Goal: Transaction & Acquisition: Download file/media

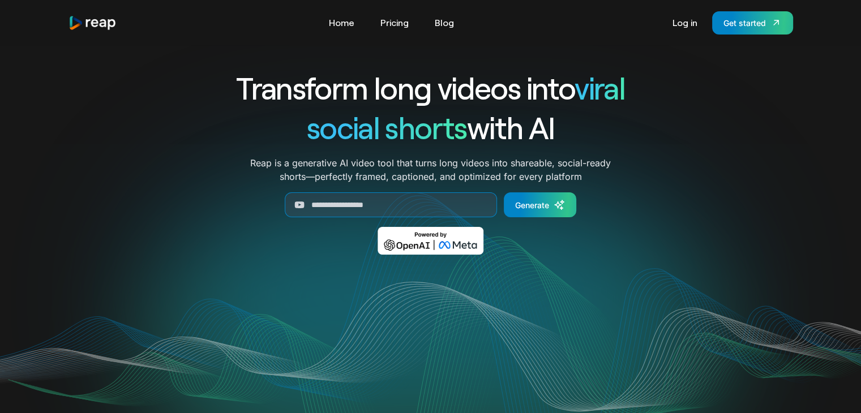
click at [689, 16] on link "Log in" at bounding box center [685, 23] width 36 height 18
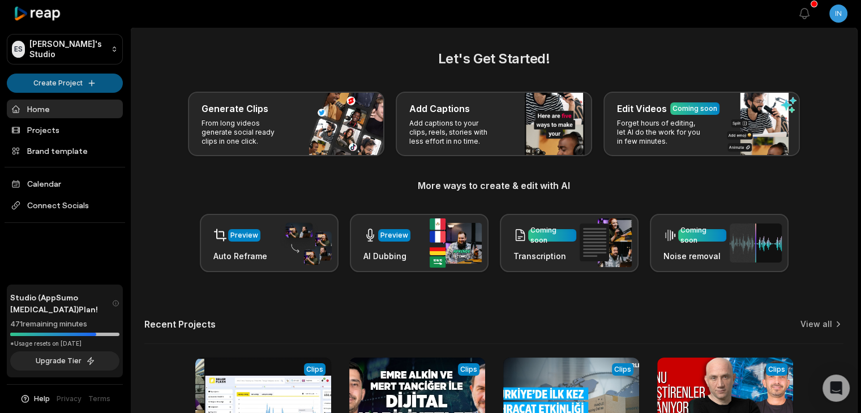
click at [54, 82] on html "ES Eihracat's Studio Create Project Home Projects Brand template Calendar Conne…" at bounding box center [430, 206] width 861 height 413
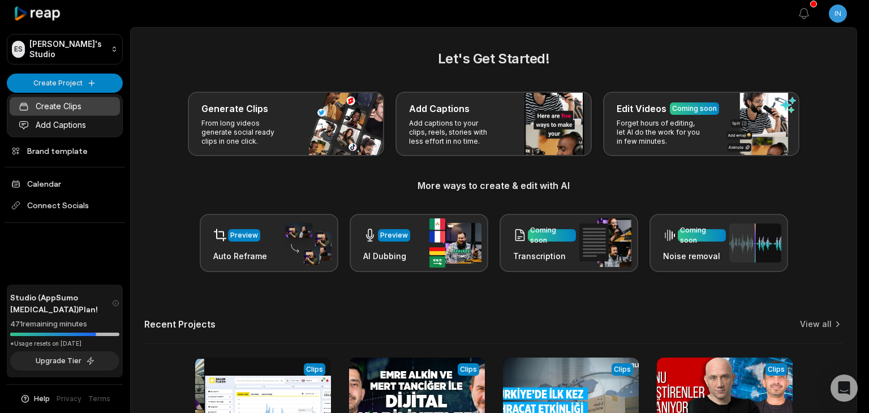
click at [67, 97] on link "Create Clips" at bounding box center [65, 106] width 110 height 19
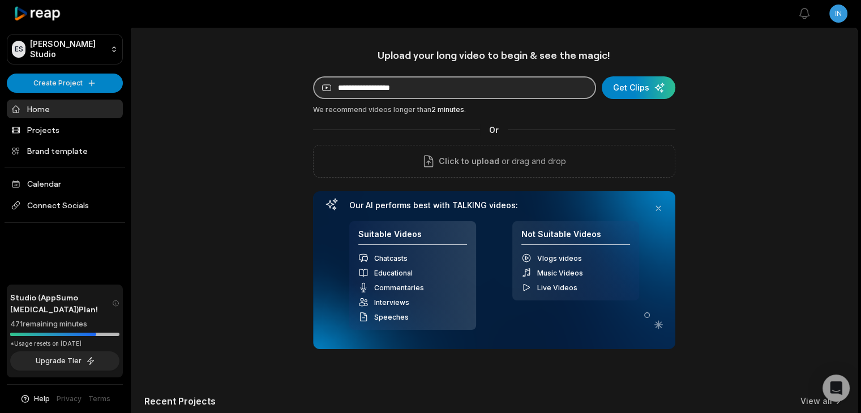
click at [366, 82] on input at bounding box center [454, 87] width 283 height 23
paste input "**********"
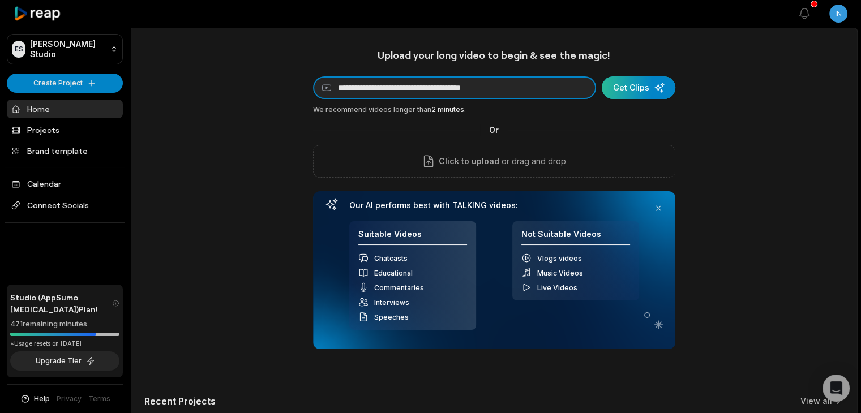
type input "**********"
click at [611, 87] on div "submit" at bounding box center [639, 87] width 74 height 23
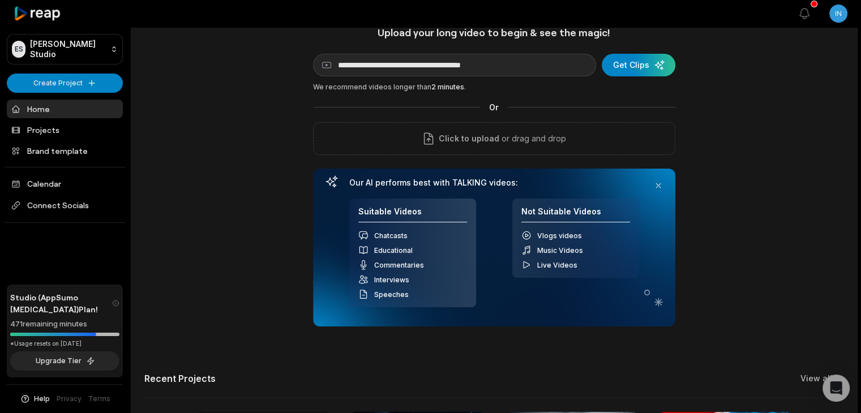
scroll to position [31, 0]
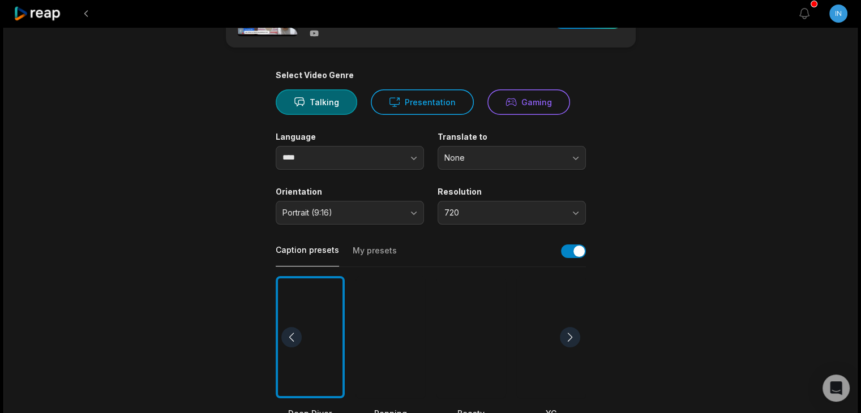
scroll to position [59, 0]
click at [359, 153] on button "button" at bounding box center [391, 157] width 65 height 24
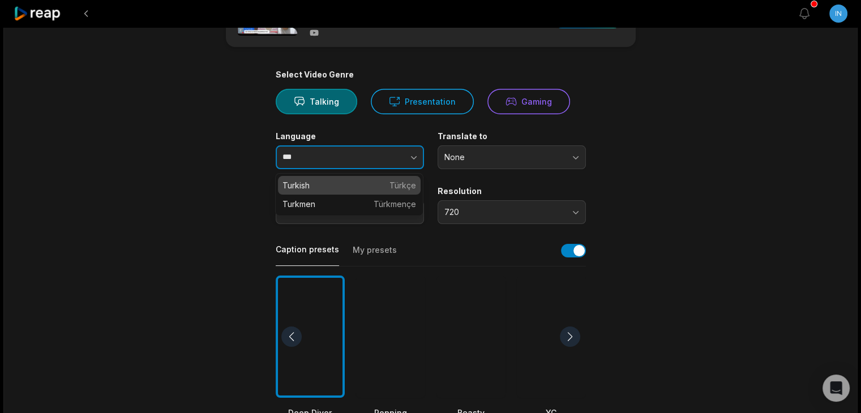
type input "*******"
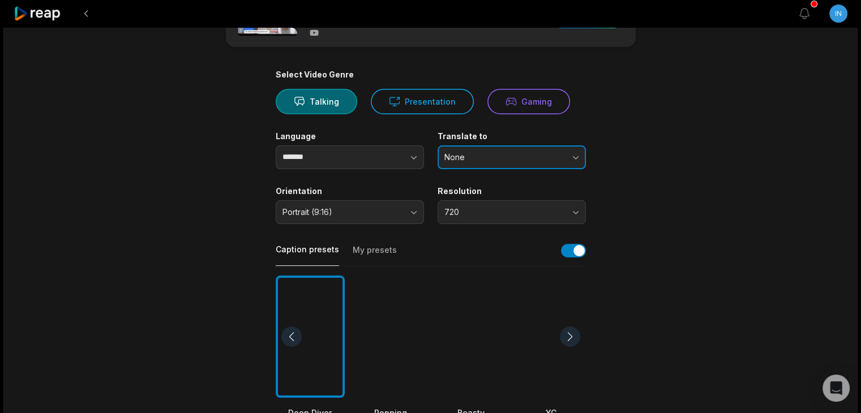
click at [499, 151] on button "None" at bounding box center [512, 157] width 148 height 24
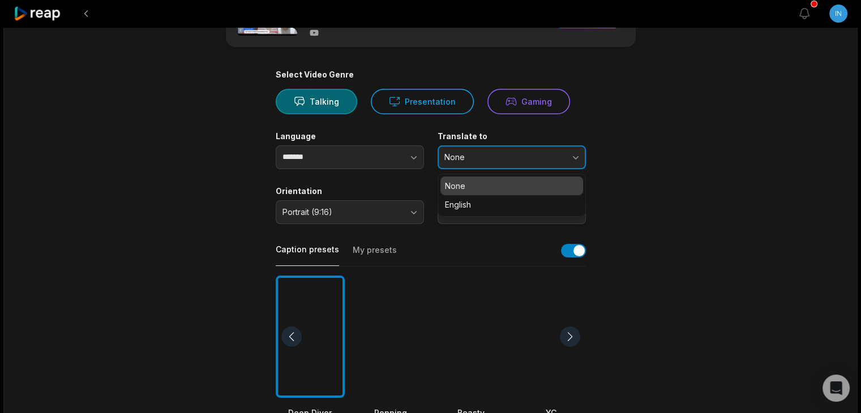
click at [469, 150] on button "None" at bounding box center [512, 157] width 148 height 24
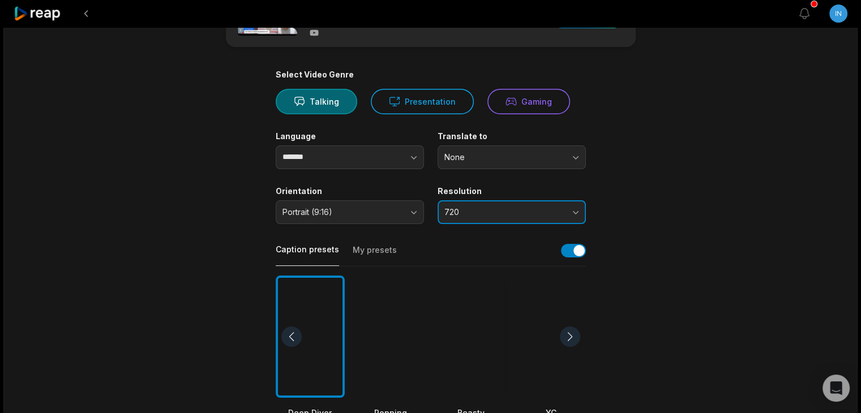
click at [520, 207] on button "720" at bounding box center [512, 212] width 148 height 24
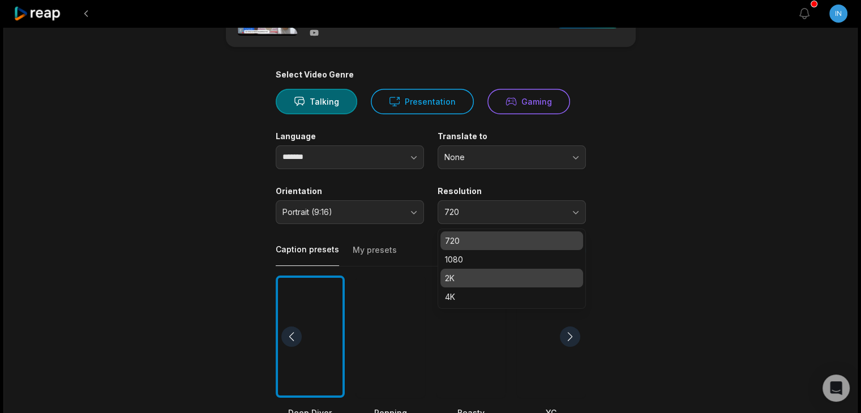
click at [496, 282] on p "2K" at bounding box center [512, 278] width 134 height 12
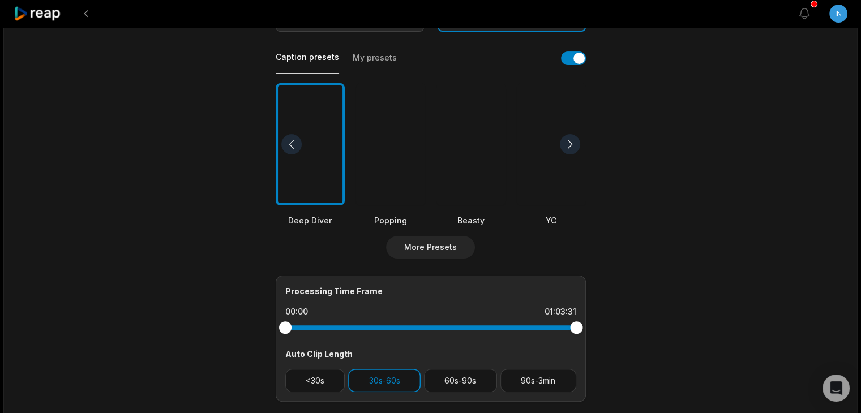
scroll to position [334, 0]
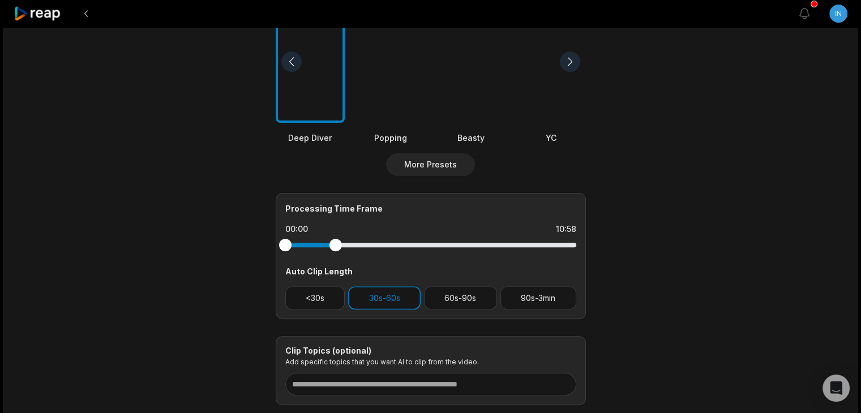
drag, startPoint x: 578, startPoint y: 238, endPoint x: 334, endPoint y: 239, distance: 244.5
click at [334, 239] on div at bounding box center [335, 245] width 12 height 12
click at [341, 250] on div at bounding box center [430, 245] width 291 height 20
click at [340, 250] on div at bounding box center [430, 245] width 291 height 20
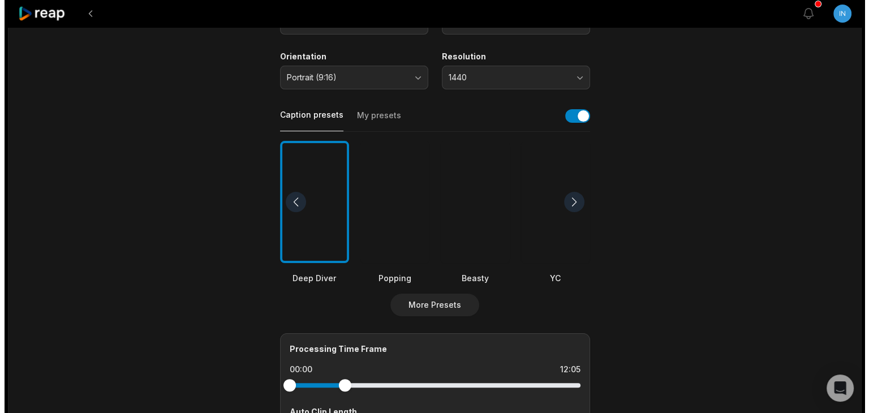
scroll to position [192, 0]
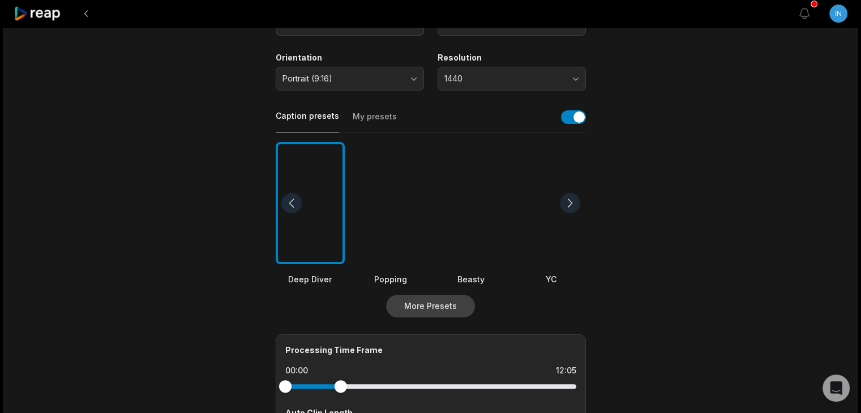
click at [409, 304] on button "More Presets" at bounding box center [430, 306] width 89 height 23
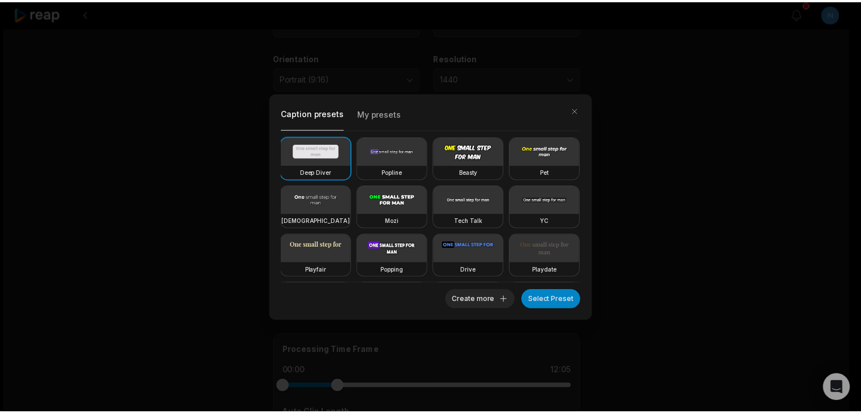
scroll to position [196, 0]
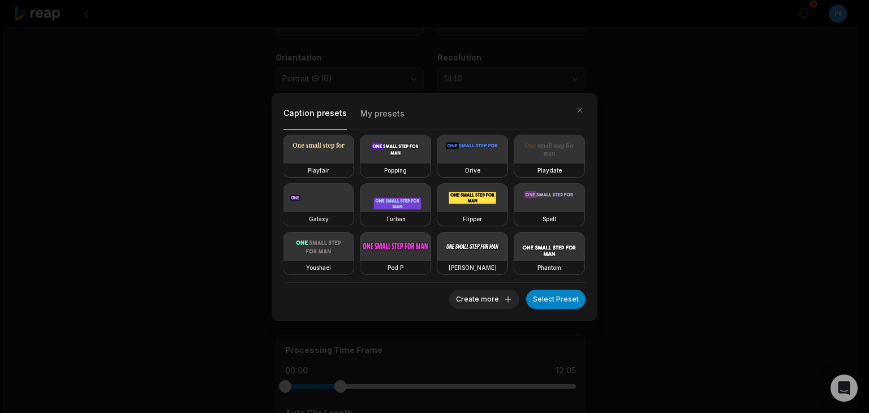
click at [763, 217] on div "Caption presets My presets Deep Diver Popline Beasty Pet Zen Mozi Tech Talk YC …" at bounding box center [434, 206] width 869 height 413
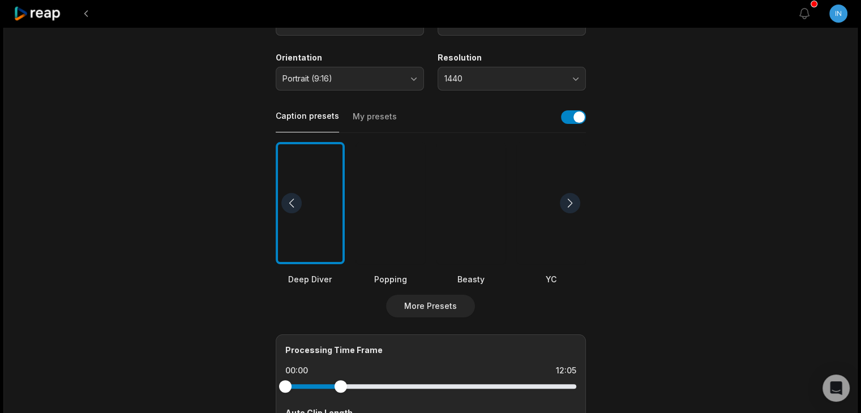
click at [358, 117] on button "My presets" at bounding box center [375, 122] width 44 height 22
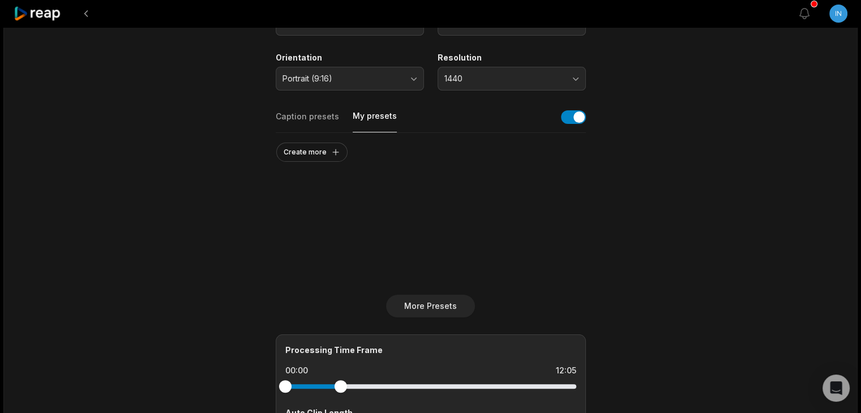
click at [297, 101] on div "Select Video Genre Talking Presentation Gaming Language ******* Translate to No…" at bounding box center [431, 241] width 310 height 611
click at [296, 113] on button "Caption presets" at bounding box center [307, 122] width 63 height 22
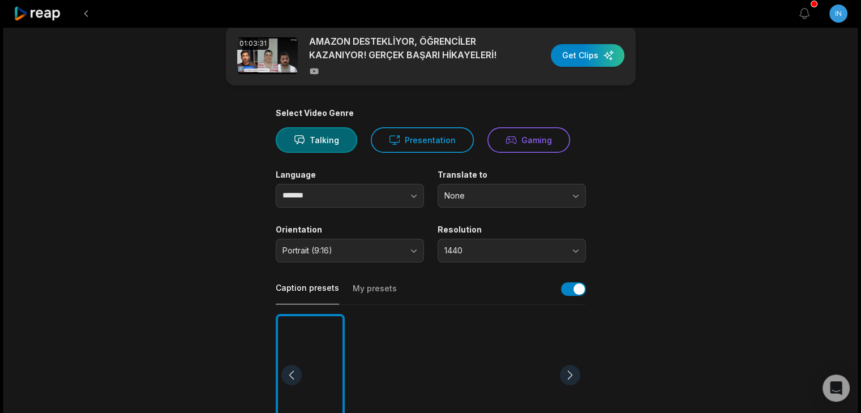
scroll to position [0, 0]
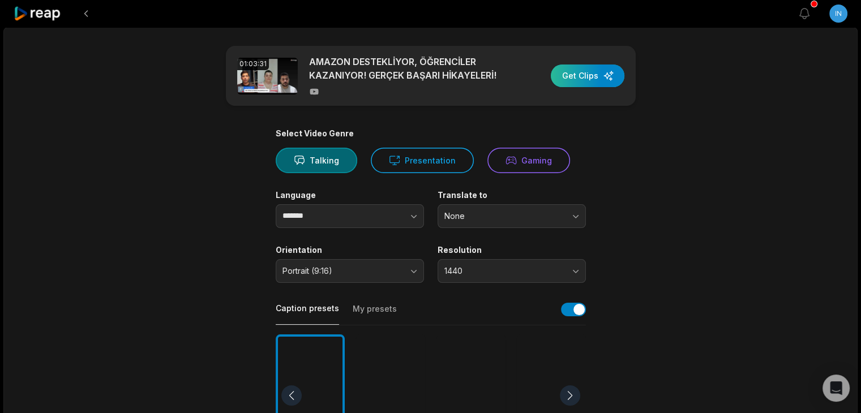
click at [577, 70] on div "button" at bounding box center [588, 76] width 74 height 23
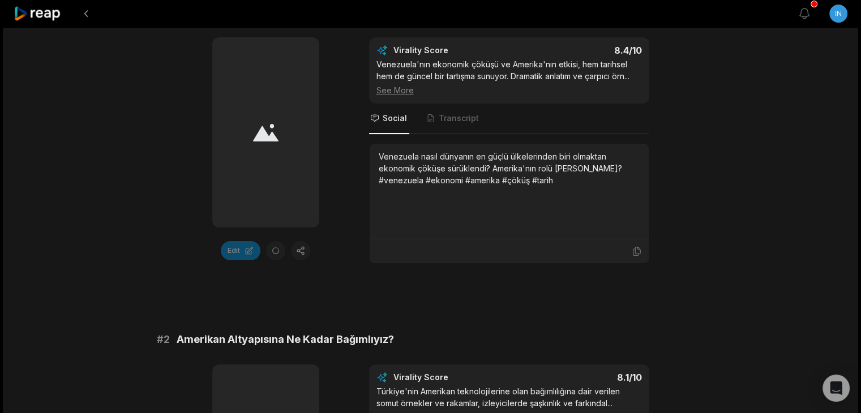
scroll to position [229, 0]
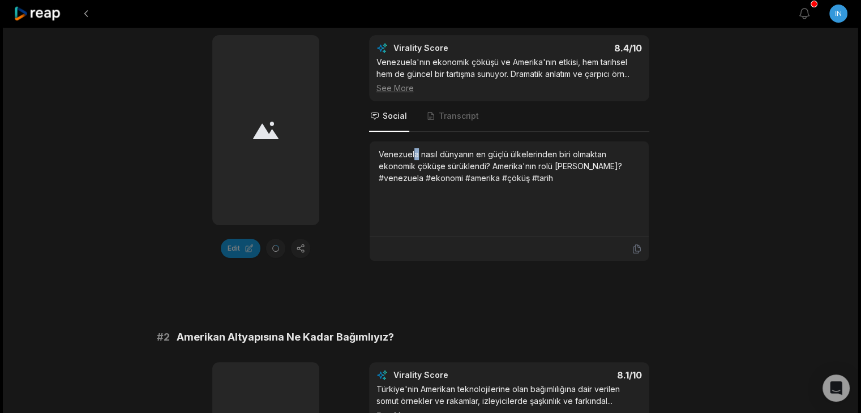
drag, startPoint x: 464, startPoint y: 115, endPoint x: 415, endPoint y: 132, distance: 51.9
click at [415, 132] on div "Virality Score 8.4 /10 Venezuela'nın ekonomik çöküşü ve Amerika'nın etkisi, hem…" at bounding box center [509, 148] width 280 height 226
click at [435, 101] on span "Transcript" at bounding box center [453, 116] width 56 height 31
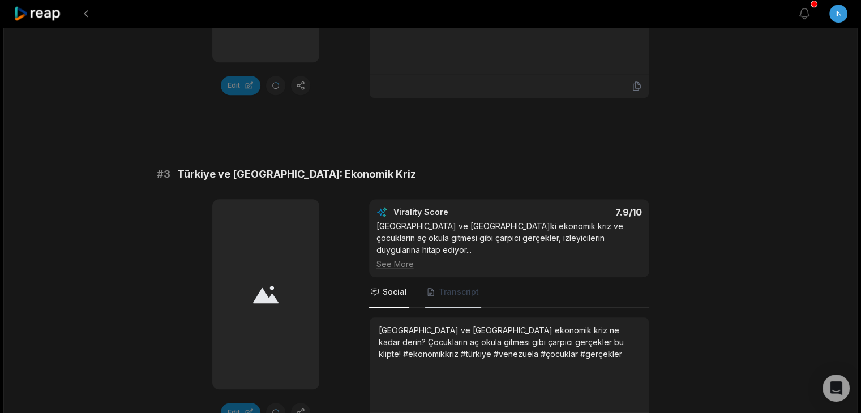
scroll to position [719, 0]
click at [454, 317] on div "Türkiye ve Venezuela'da ekonomik kriz ne kadar derin? Çocukların aç okula gitme…" at bounding box center [509, 365] width 279 height 96
click at [437, 297] on div "Virality Score 7.9 /10 Türkiye ve Venezuela'daki ekonomik kriz ve çocukların aç…" at bounding box center [509, 318] width 280 height 238
click at [435, 289] on span "Transcript" at bounding box center [453, 292] width 56 height 31
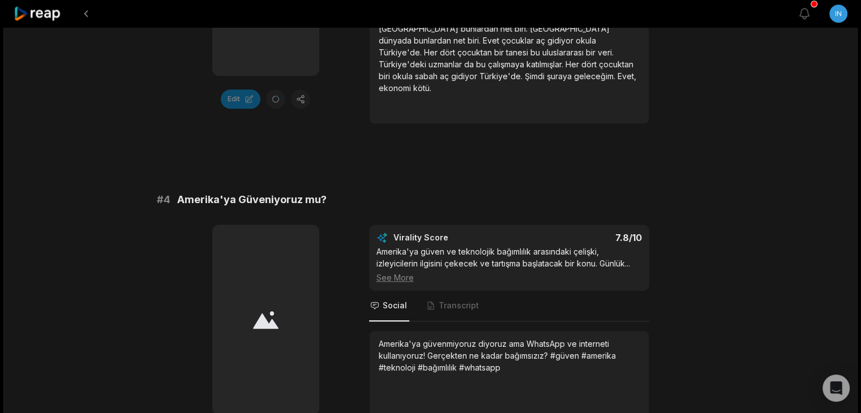
scroll to position [1034, 0]
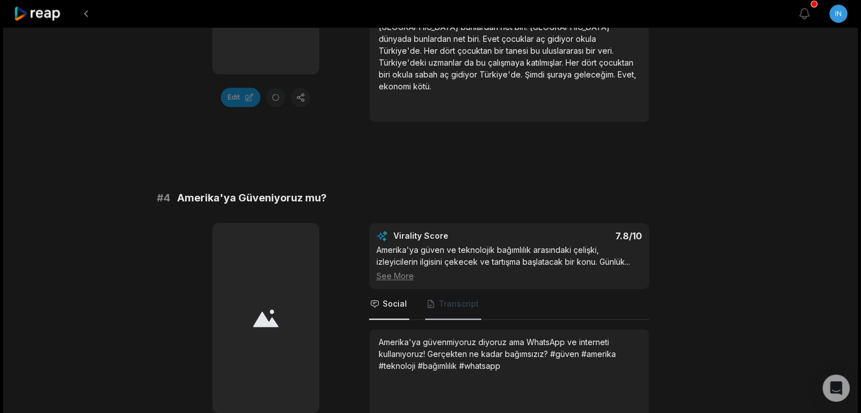
click at [441, 298] on span "Transcript" at bounding box center [459, 303] width 40 height 11
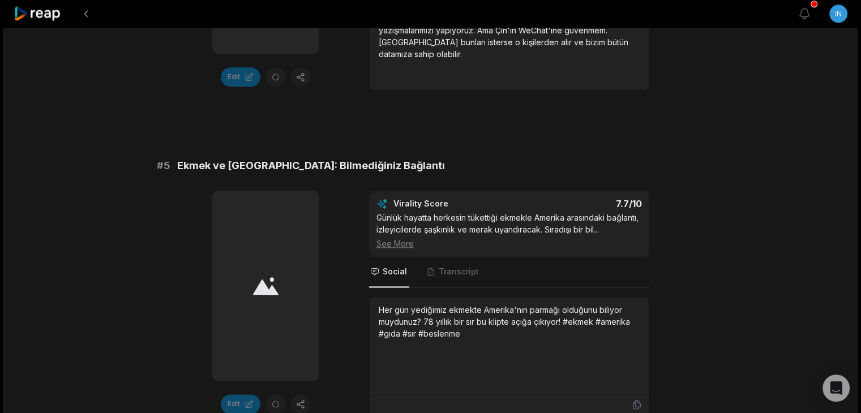
scroll to position [1394, 0]
click at [439, 256] on span "Transcript" at bounding box center [453, 271] width 56 height 31
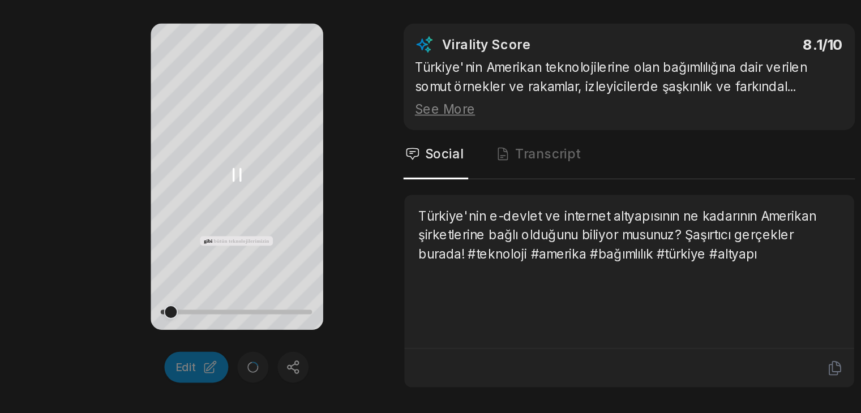
scroll to position [477, 0]
click at [264, 203] on icon at bounding box center [266, 209] width 14 height 14
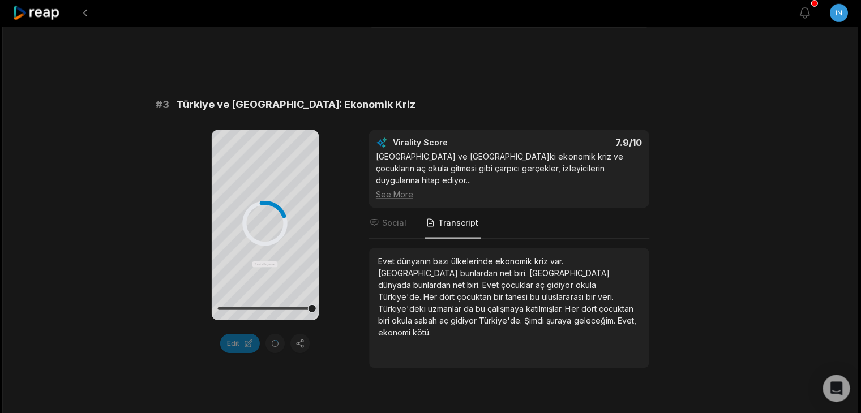
scroll to position [788, 0]
click at [249, 205] on div at bounding box center [265, 223] width 45 height 45
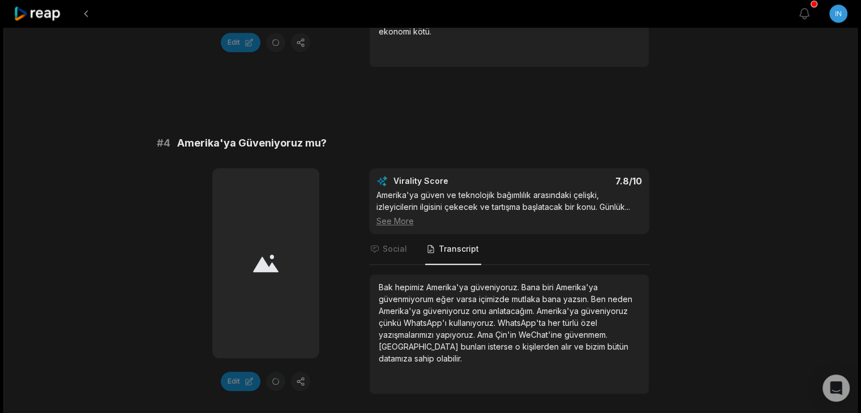
scroll to position [1074, 0]
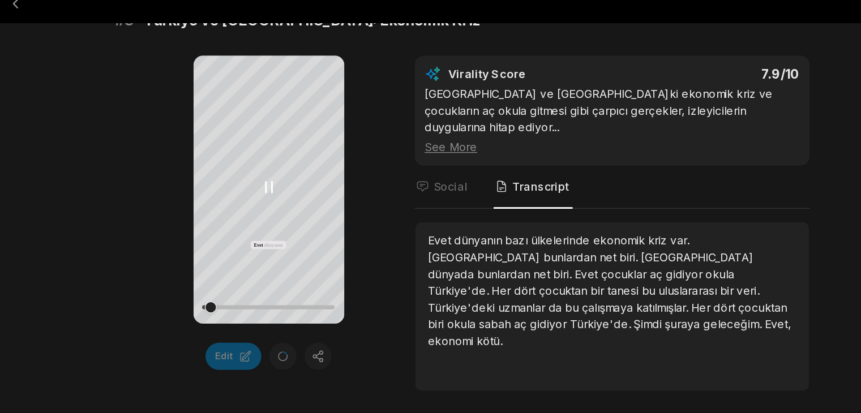
scroll to position [868, 0]
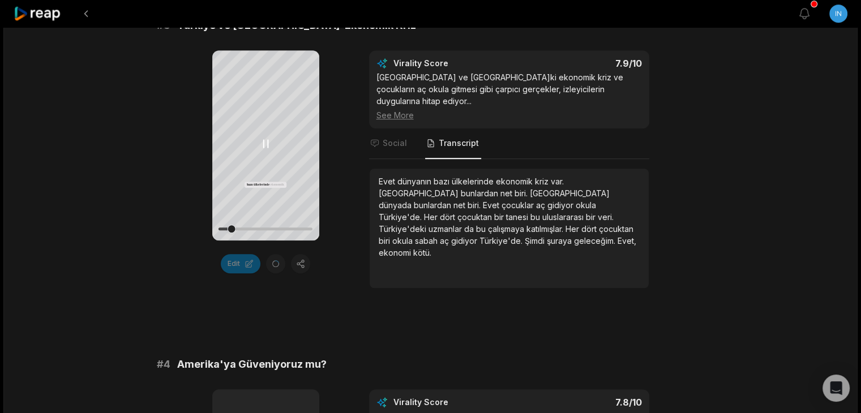
drag, startPoint x: 320, startPoint y: 173, endPoint x: 210, endPoint y: 138, distance: 115.8
drag, startPoint x: 210, startPoint y: 138, endPoint x: 349, endPoint y: 63, distance: 157.8
click at [349, 63] on div "Your browser does not support mp4 format. Evet dünyanın bazı ülkelerinde ekonom…" at bounding box center [431, 169] width 548 height 238
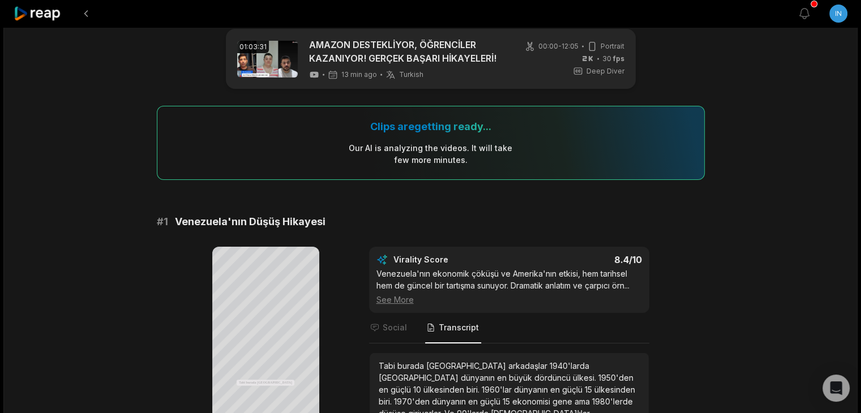
scroll to position [0, 0]
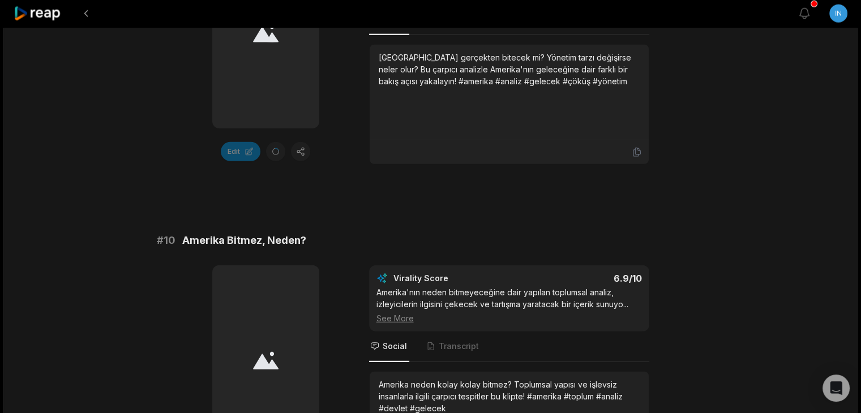
scroll to position [3138, 0]
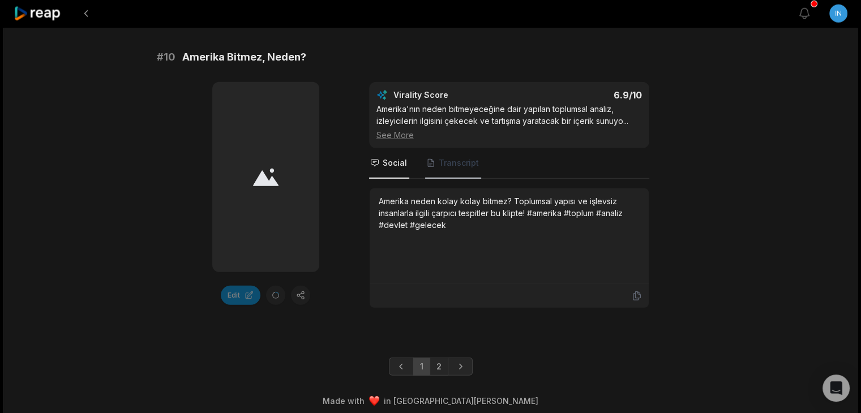
click at [443, 160] on span "Transcript" at bounding box center [459, 162] width 40 height 11
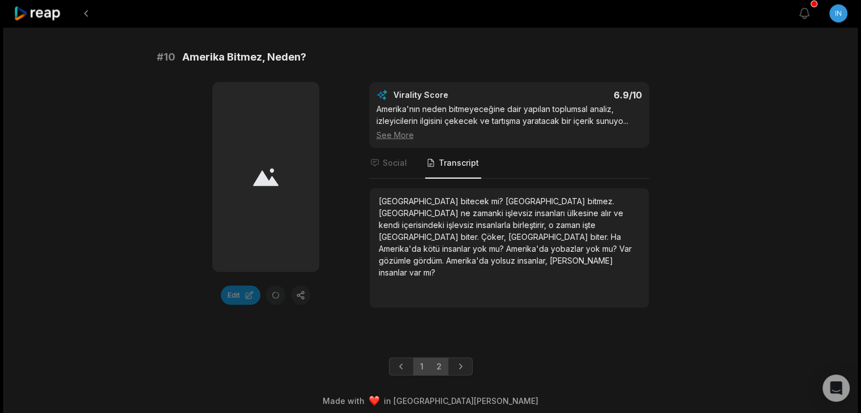
drag, startPoint x: 460, startPoint y: 359, endPoint x: 430, endPoint y: 363, distance: 30.3
drag, startPoint x: 430, startPoint y: 363, endPoint x: 442, endPoint y: 360, distance: 12.8
click at [442, 360] on link "2" at bounding box center [439, 367] width 19 height 18
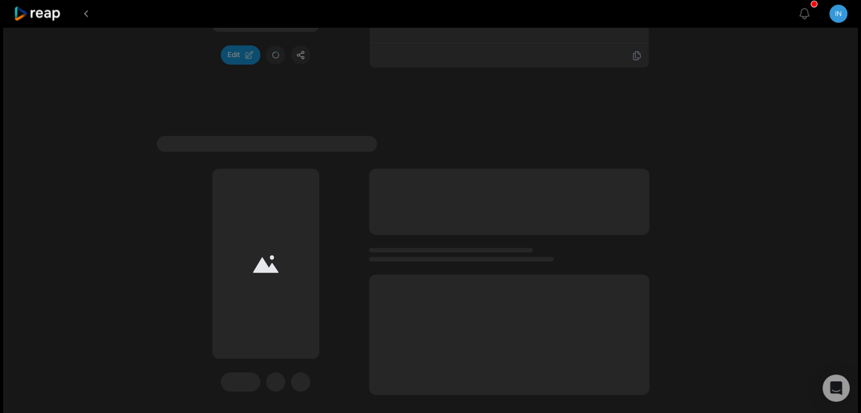
scroll to position [1169, 0]
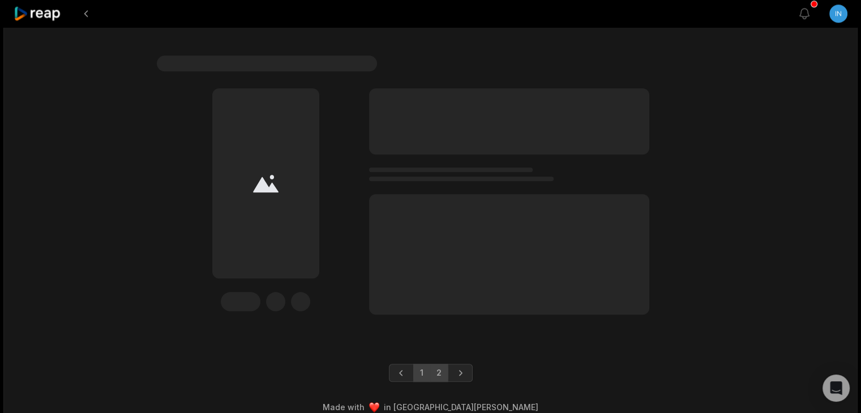
click at [425, 364] on link "1" at bounding box center [421, 373] width 17 height 18
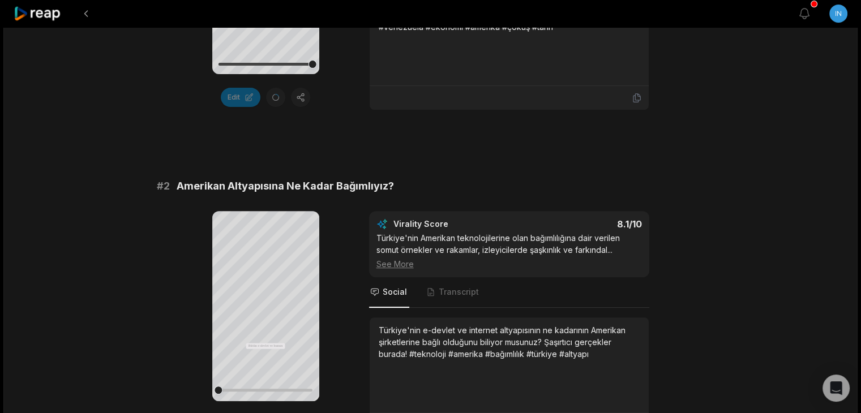
scroll to position [462, 0]
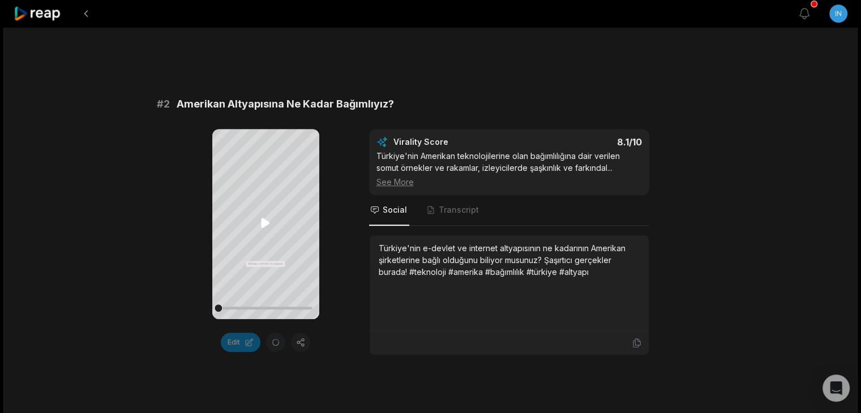
click at [265, 225] on icon at bounding box center [265, 223] width 8 height 10
click at [265, 225] on icon at bounding box center [266, 223] width 14 height 14
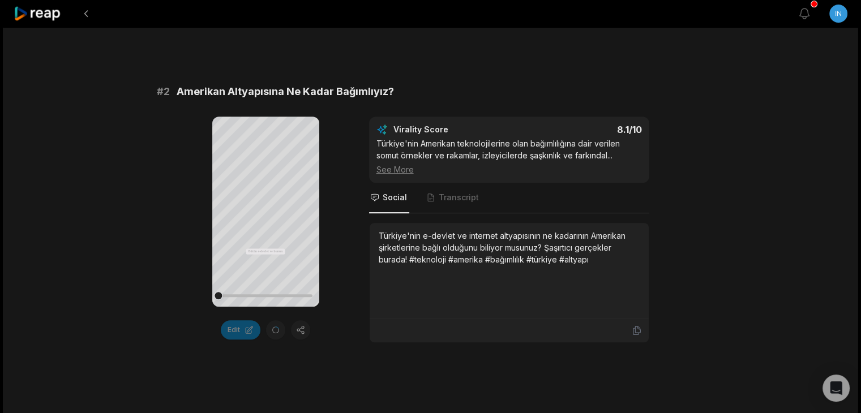
scroll to position [479, 0]
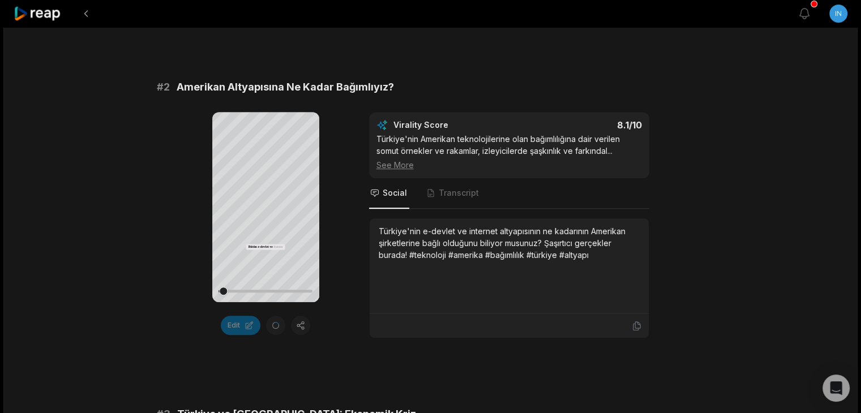
drag, startPoint x: 260, startPoint y: 208, endPoint x: 196, endPoint y: 197, distance: 64.9
drag, startPoint x: 196, startPoint y: 197, endPoint x: 95, endPoint y: 210, distance: 102.1
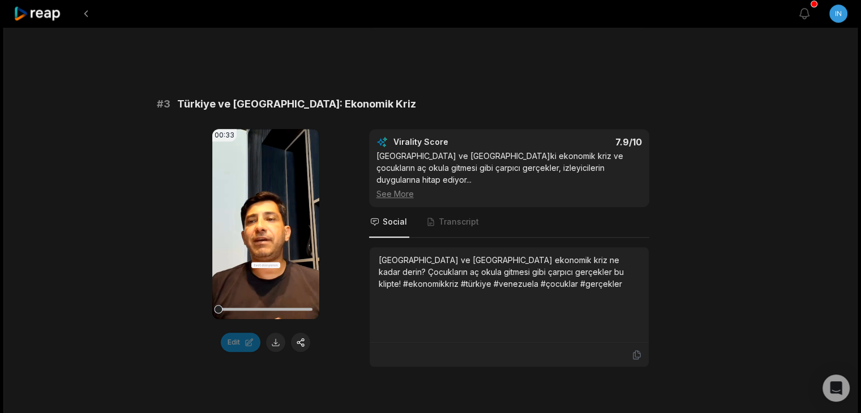
scroll to position [793, 0]
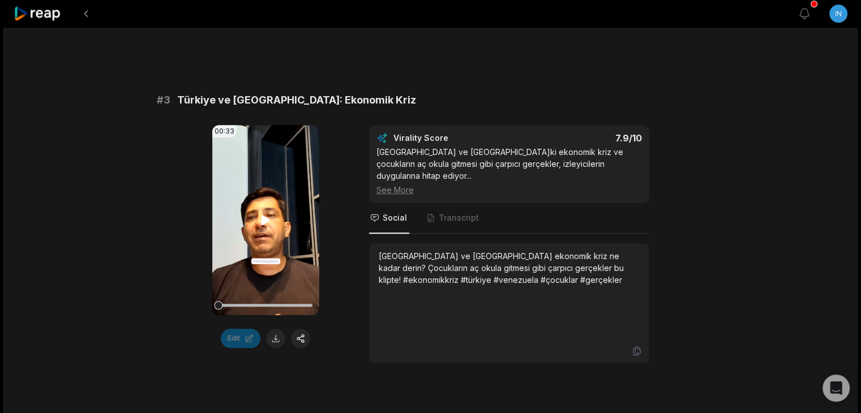
drag, startPoint x: 258, startPoint y: 208, endPoint x: 257, endPoint y: 221, distance: 13.1
click at [257, 221] on video "Your browser does not support mp4 format." at bounding box center [265, 220] width 107 height 190
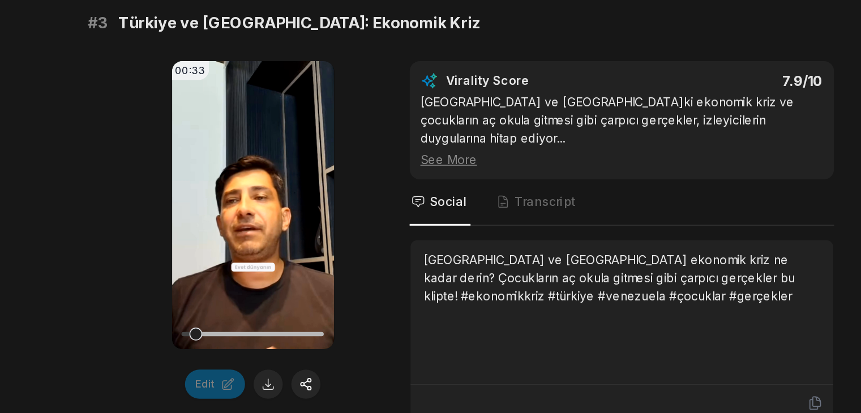
drag, startPoint x: 336, startPoint y: 250, endPoint x: 324, endPoint y: 277, distance: 30.4
drag, startPoint x: 324, startPoint y: 277, endPoint x: 273, endPoint y: 265, distance: 51.8
click at [273, 265] on video "Your browser does not support mp4 format." at bounding box center [265, 220] width 107 height 190
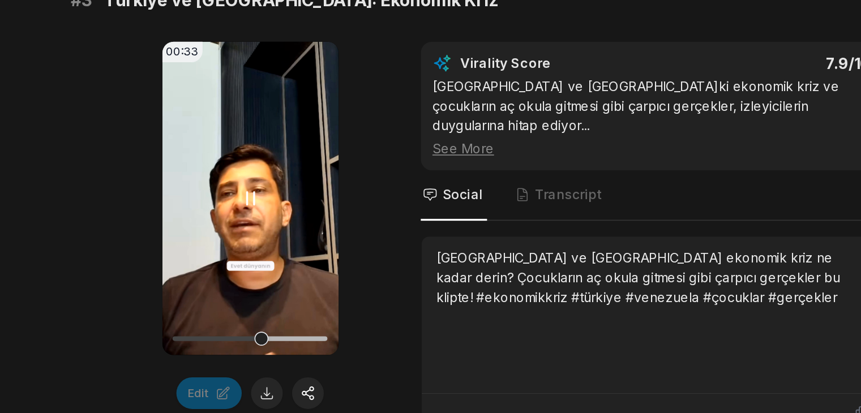
click at [264, 220] on icon at bounding box center [266, 220] width 5 height 7
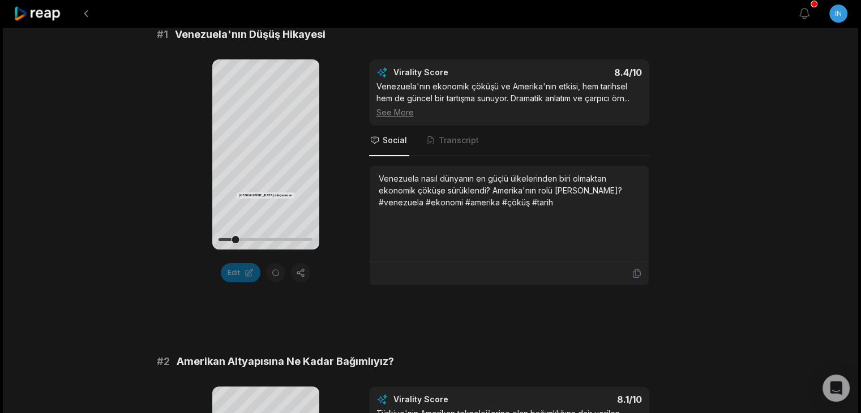
scroll to position [0, 0]
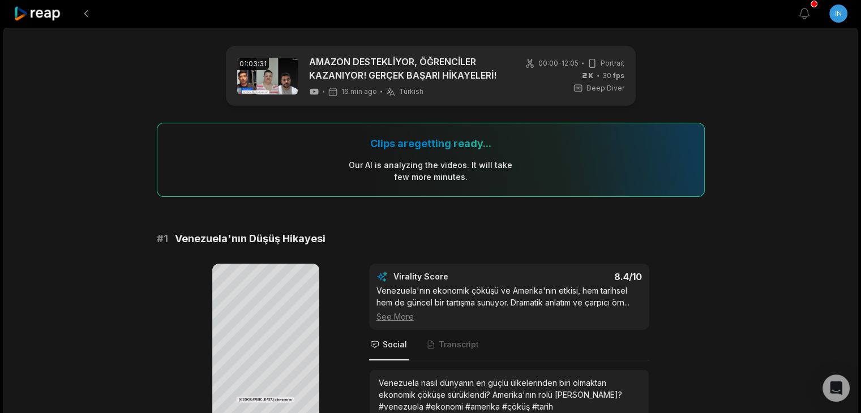
drag, startPoint x: 307, startPoint y: 263, endPoint x: 134, endPoint y: 309, distance: 179.9
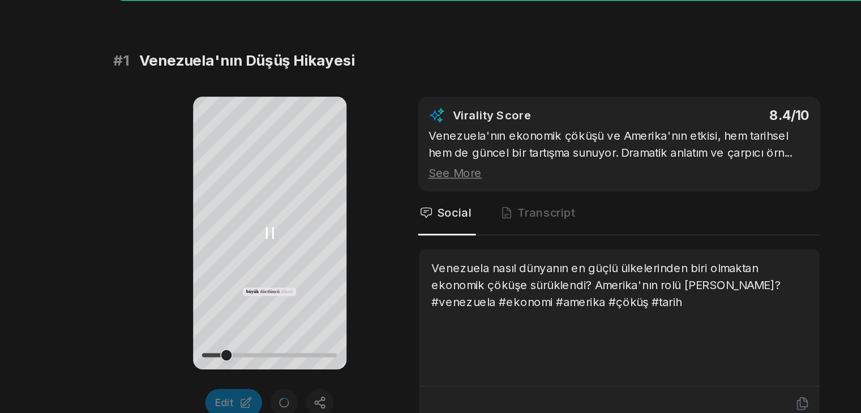
scroll to position [118, 0]
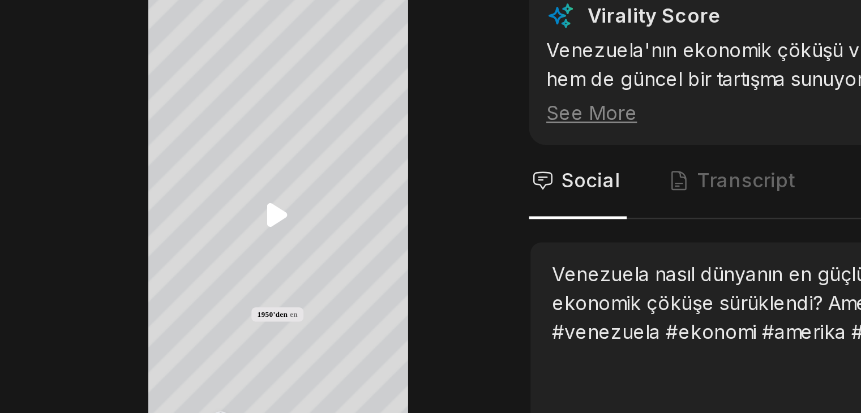
click at [263, 240] on icon at bounding box center [265, 241] width 8 height 10
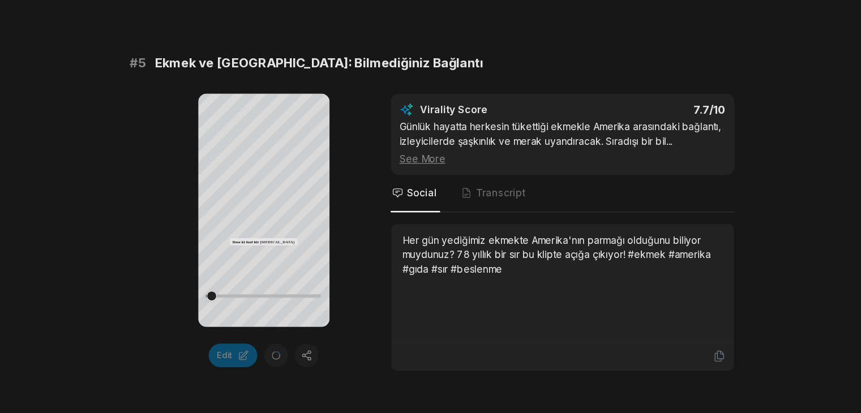
scroll to position [1477, 0]
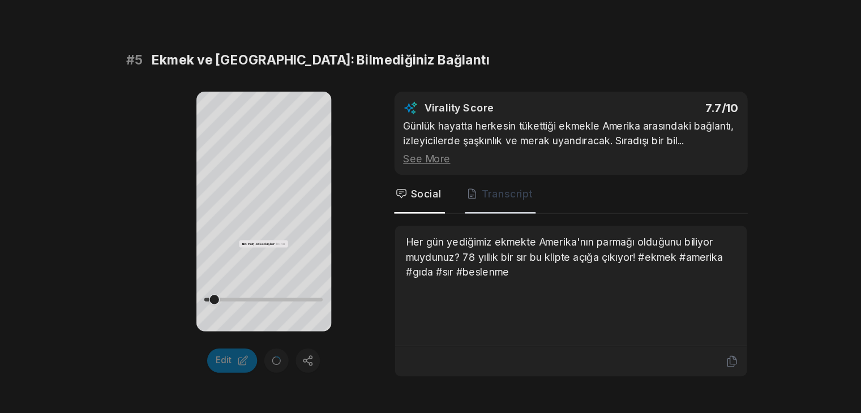
click at [450, 173] on span "Transcript" at bounding box center [453, 188] width 56 height 31
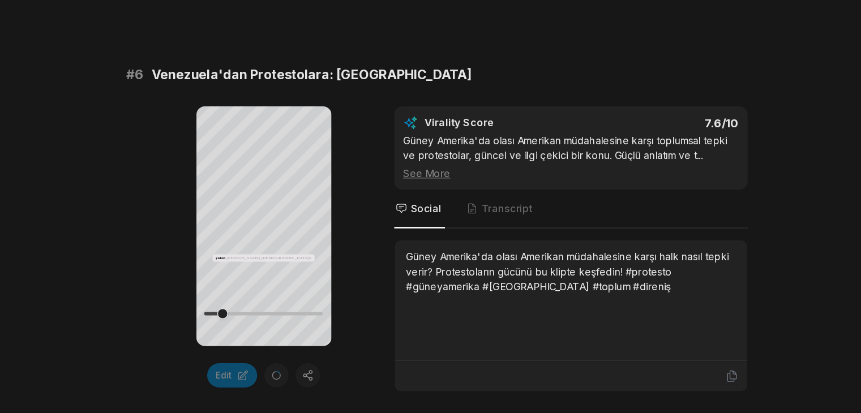
scroll to position [1742, 0]
click at [455, 245] on span "Transcript" at bounding box center [459, 250] width 40 height 11
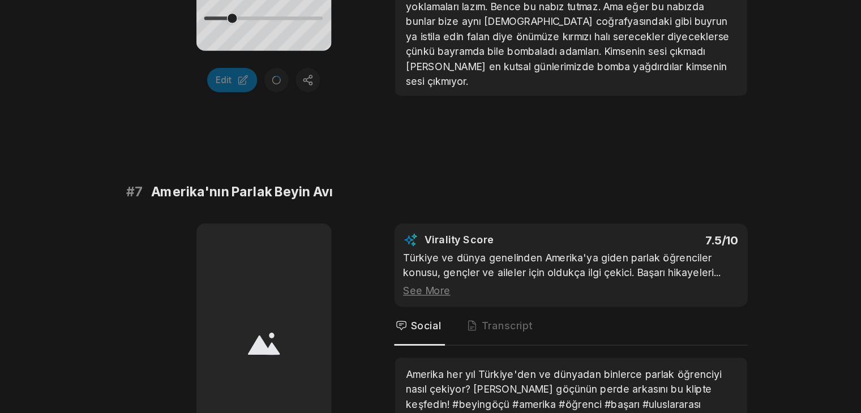
scroll to position [2102, 0]
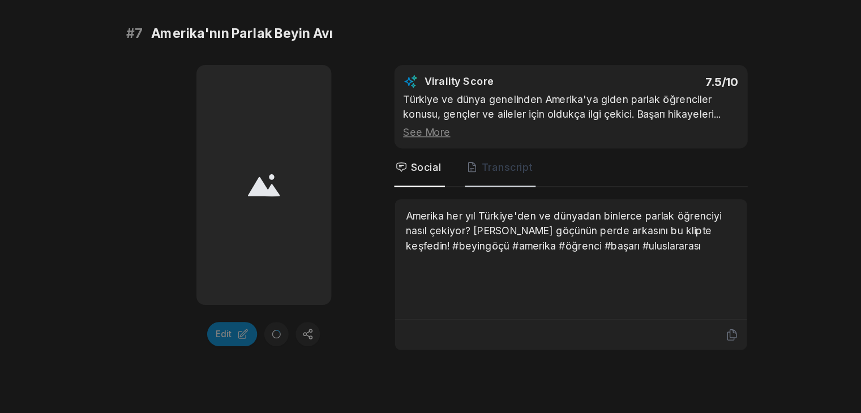
drag, startPoint x: 415, startPoint y: 200, endPoint x: 439, endPoint y: 212, distance: 26.3
click at [439, 212] on span "Transcript" at bounding box center [453, 218] width 56 height 31
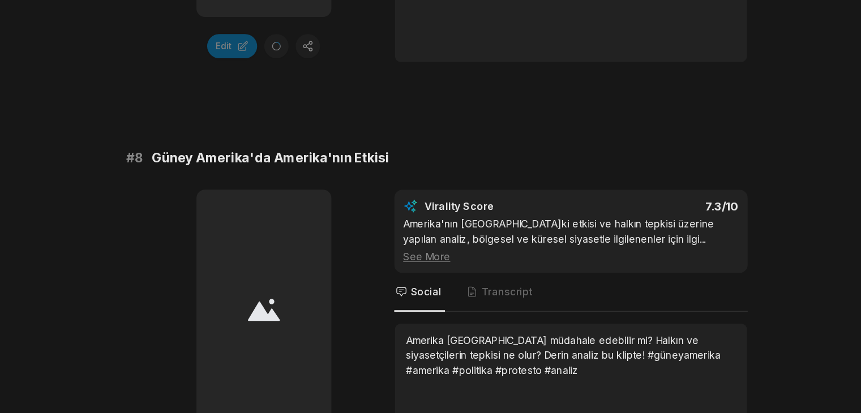
scroll to position [2342, 0]
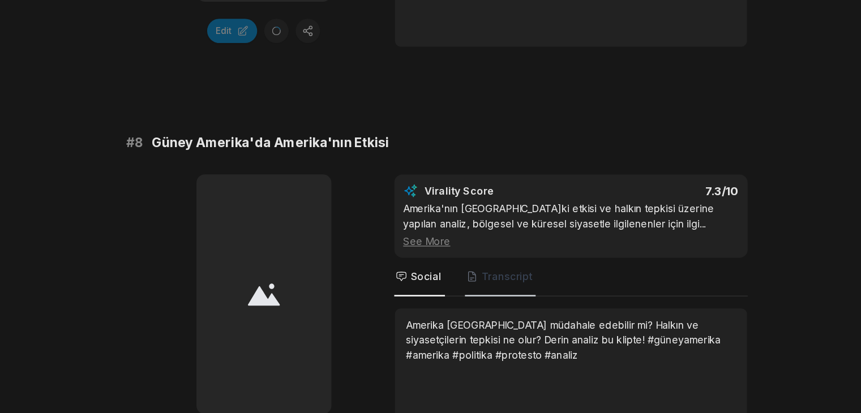
click at [470, 299] on span "Transcript" at bounding box center [459, 304] width 40 height 11
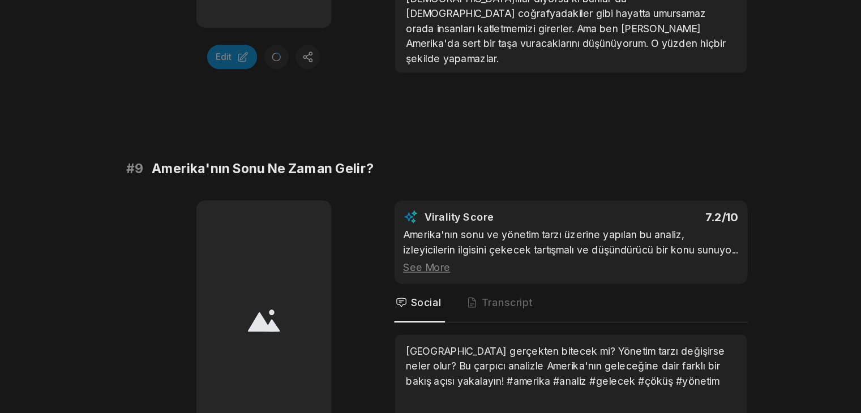
scroll to position [2649, 0]
click at [459, 301] on div "Virality Score 7.2 /10 Amerika'nın sonu ve yönetim tarzı üzerine yapılan bu ana…" at bounding box center [509, 277] width 280 height 66
click at [447, 319] on span "Transcript" at bounding box center [459, 324] width 40 height 11
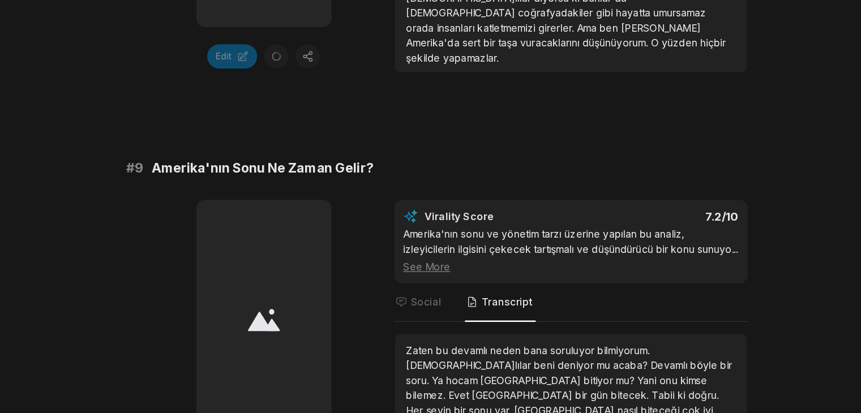
scroll to position [2744, 0]
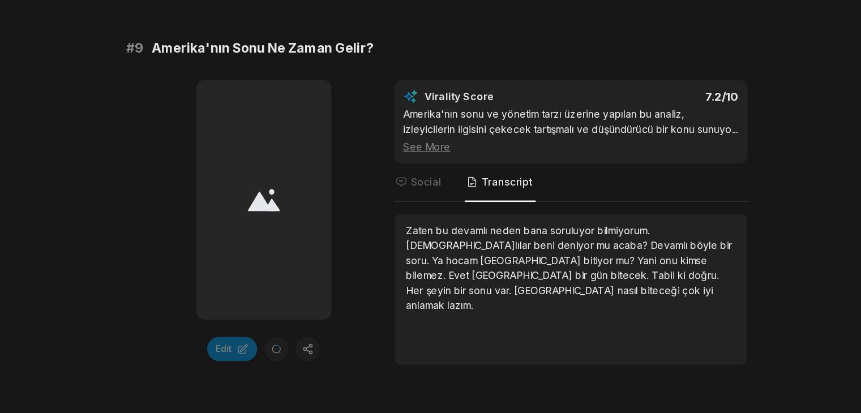
click at [447, 314] on div "Zaten bu devamlı neden bana soruluyor bilmiyorum. Amerikalılar beni deniyor mu …" at bounding box center [509, 297] width 261 height 71
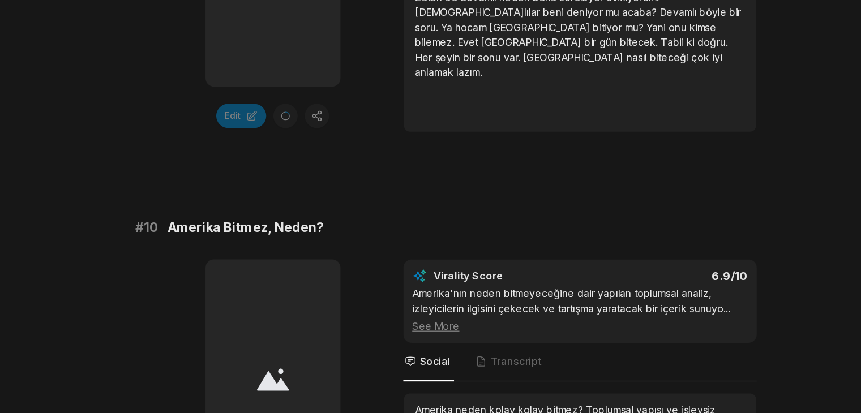
scroll to position [2951, 0]
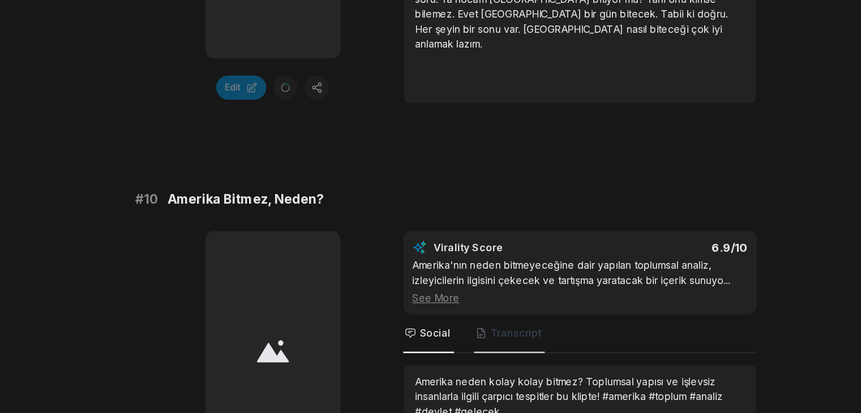
click at [455, 335] on span "Transcript" at bounding box center [453, 350] width 56 height 31
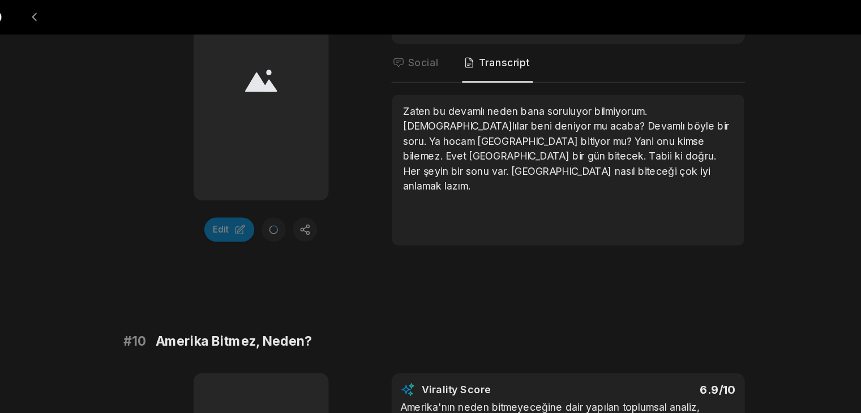
scroll to position [2923, 0]
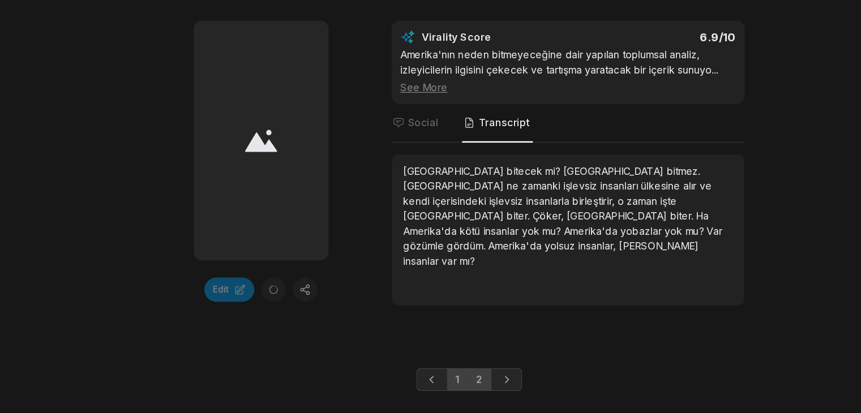
click at [432, 385] on link "2" at bounding box center [439, 387] width 19 height 18
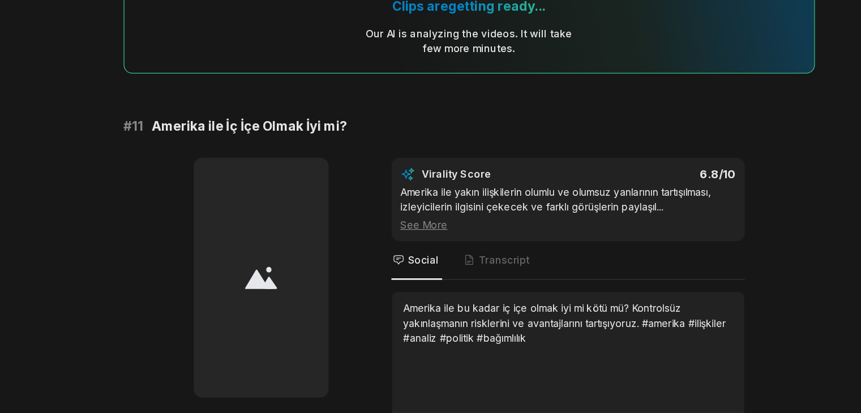
scroll to position [75, 0]
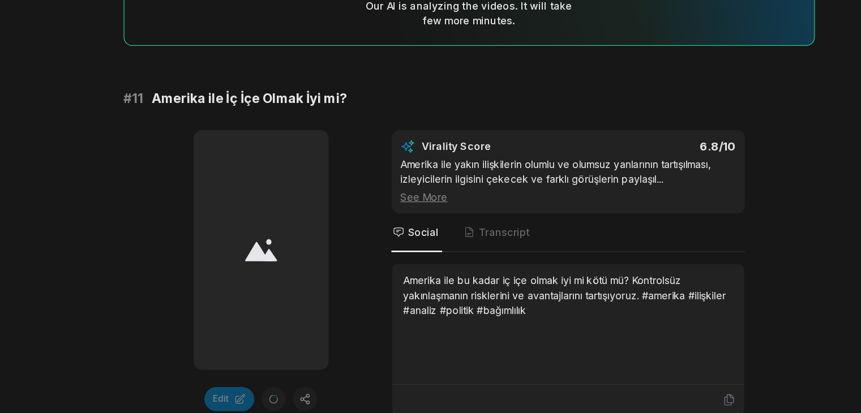
click at [439, 289] on div "Virality Score 6.8 /10 Amerika ile yakın ilişkilerin olumlu ve olumsuz yanların…" at bounding box center [509, 301] width 280 height 226
click at [445, 284] on span "Transcript" at bounding box center [453, 270] width 56 height 31
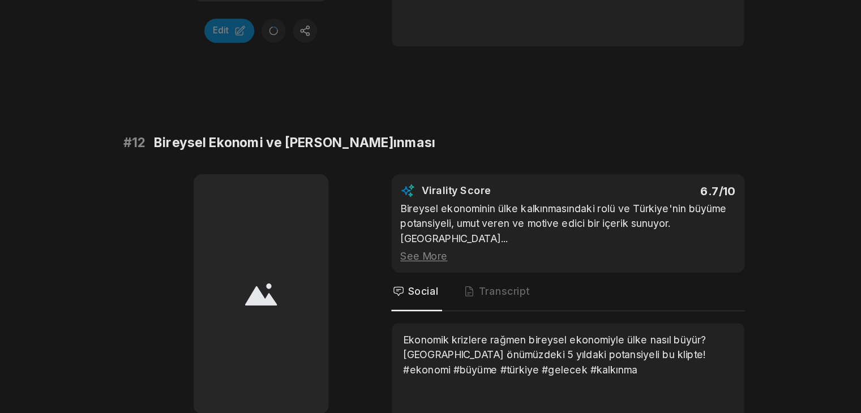
scroll to position [372, 0]
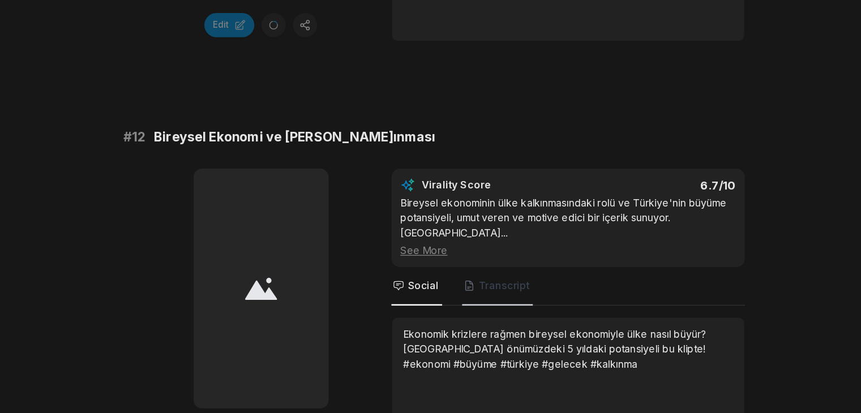
click at [455, 305] on span "Transcript" at bounding box center [453, 312] width 56 height 31
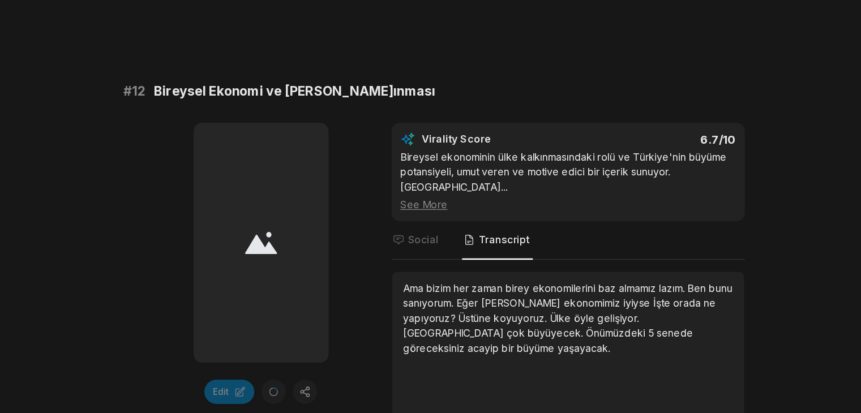
scroll to position [408, 0]
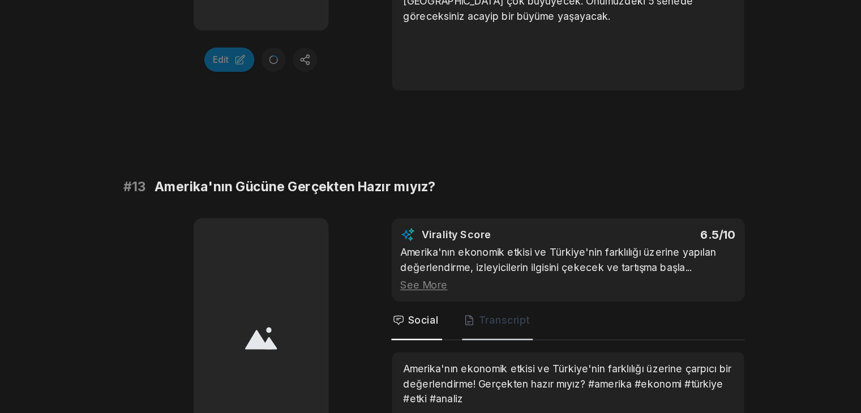
click at [454, 334] on span "Transcript" at bounding box center [459, 339] width 40 height 11
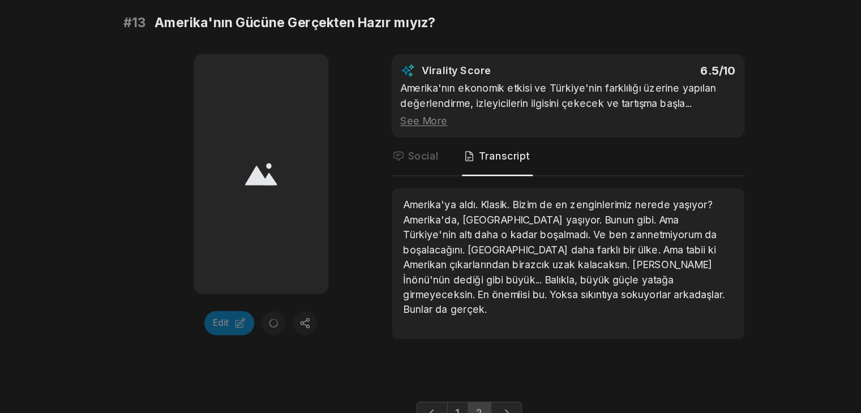
scroll to position [802, 0]
click at [424, 404] on link "1" at bounding box center [421, 413] width 17 height 18
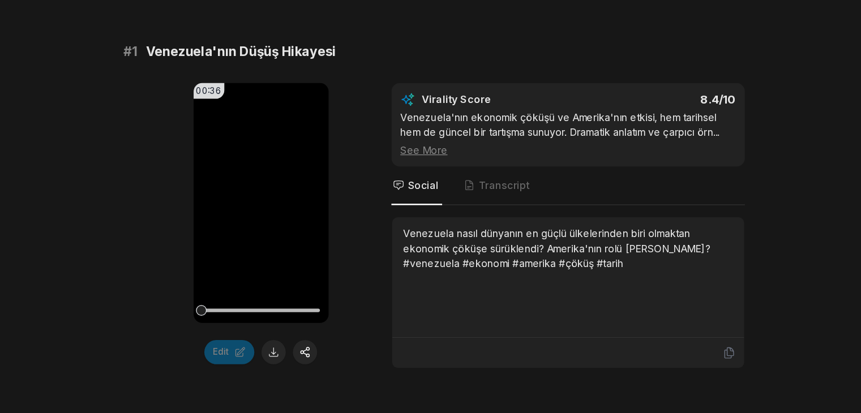
scroll to position [113, 0]
click at [450, 226] on span "Transcript" at bounding box center [459, 231] width 40 height 11
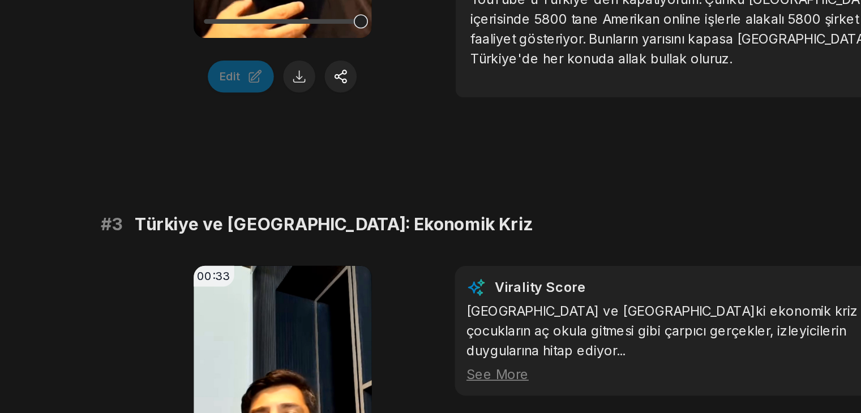
scroll to position [705, 0]
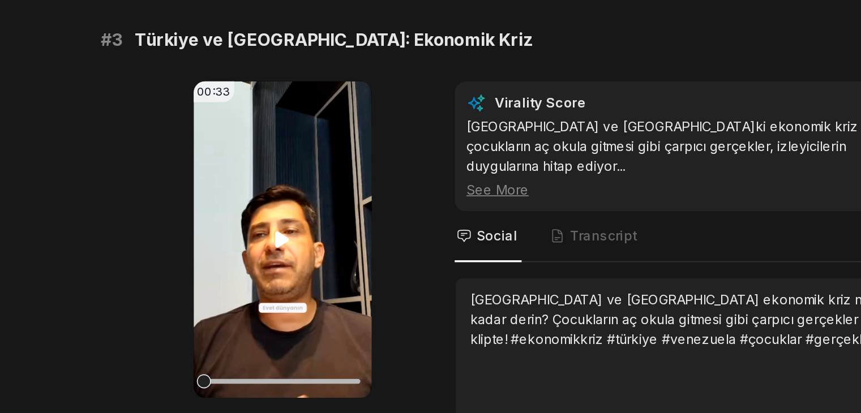
click at [238, 305] on video "Your browser does not support mp4 format." at bounding box center [265, 308] width 107 height 190
drag, startPoint x: 282, startPoint y: 293, endPoint x: 263, endPoint y: 295, distance: 19.3
click at [263, 295] on video "Your browser does not support mp4 format." at bounding box center [265, 308] width 107 height 190
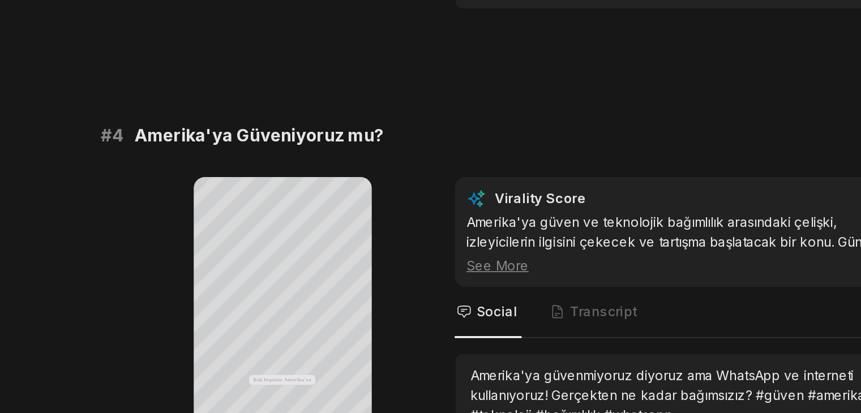
scroll to position [988, 0]
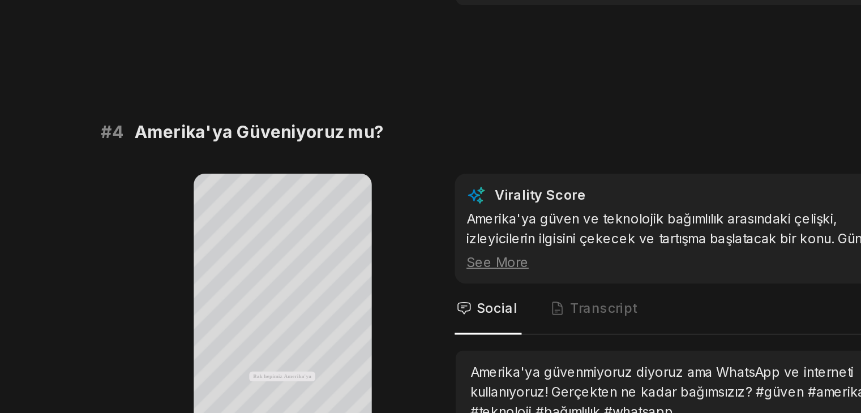
drag, startPoint x: 270, startPoint y: 298, endPoint x: 487, endPoint y: 327, distance: 219.3
click at [487, 335] on nav "Social Transcript" at bounding box center [509, 350] width 280 height 31
click at [435, 335] on span "Transcript" at bounding box center [453, 350] width 56 height 31
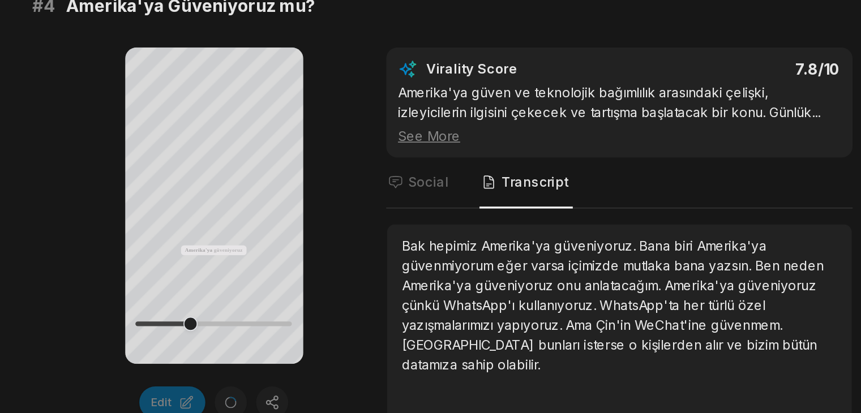
scroll to position [1065, 0]
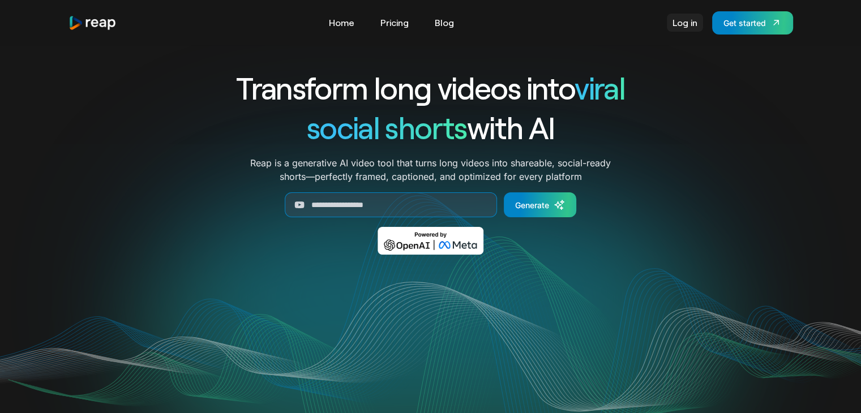
click at [679, 22] on link "Log in" at bounding box center [685, 23] width 36 height 18
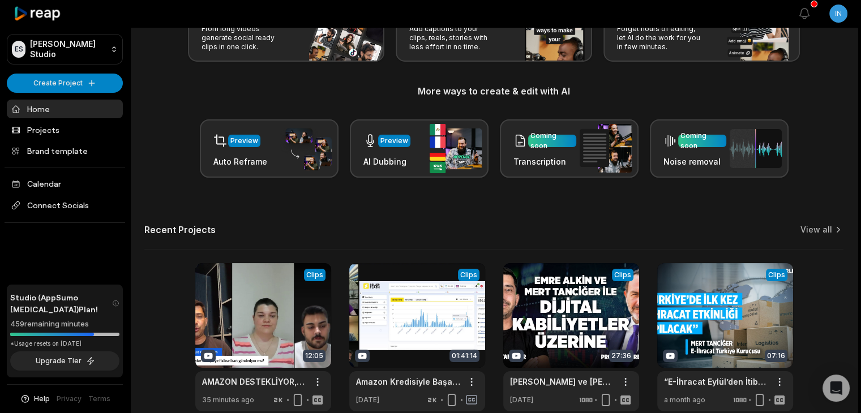
scroll to position [95, 0]
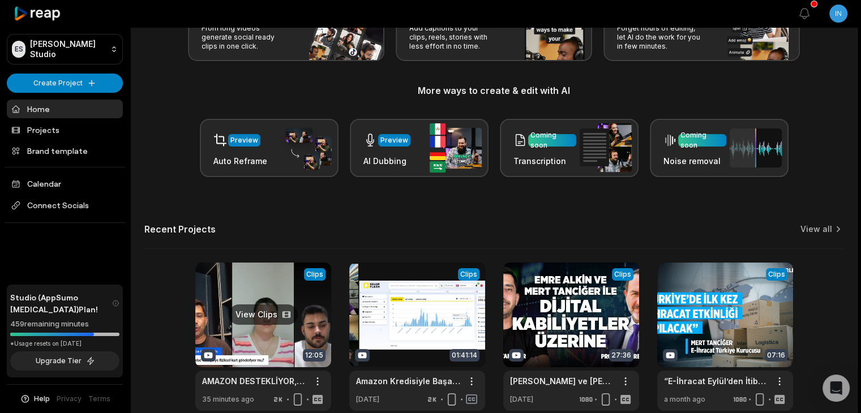
click at [241, 339] on link at bounding box center [263, 337] width 136 height 148
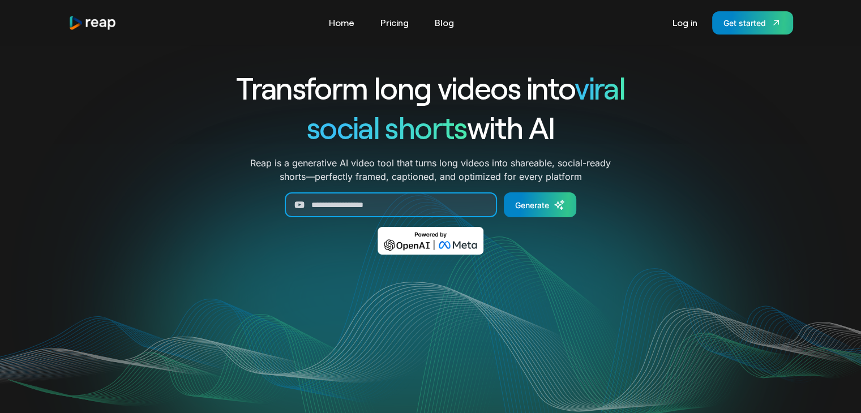
click at [397, 202] on input "Generate Form" at bounding box center [391, 204] width 212 height 25
click at [688, 23] on link "Log in" at bounding box center [685, 23] width 36 height 18
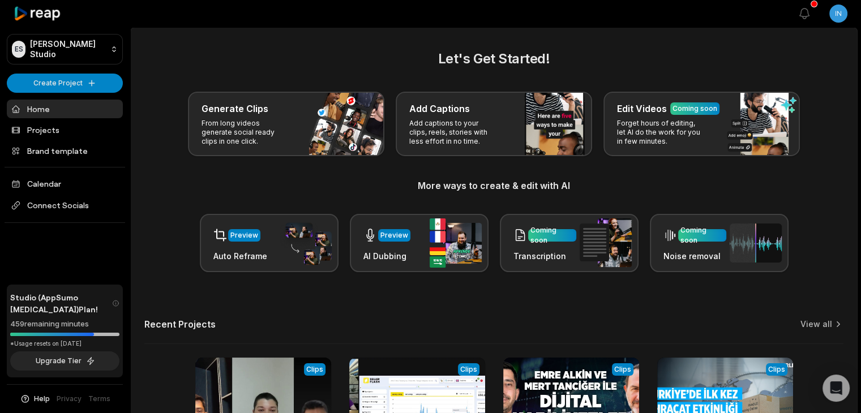
scroll to position [88, 0]
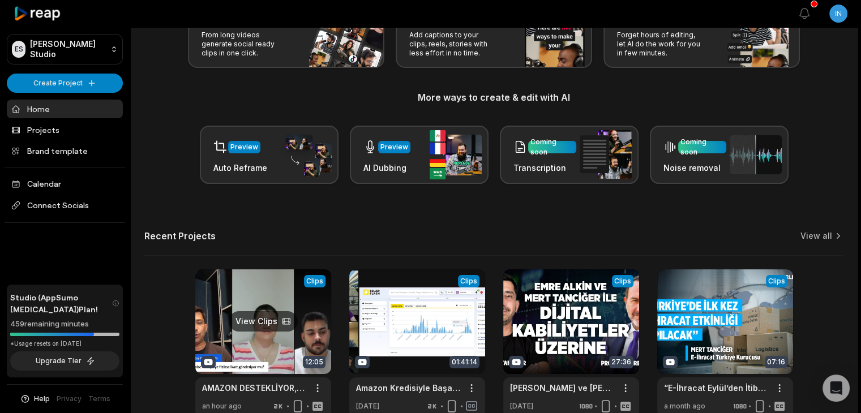
click at [276, 290] on link at bounding box center [263, 343] width 136 height 148
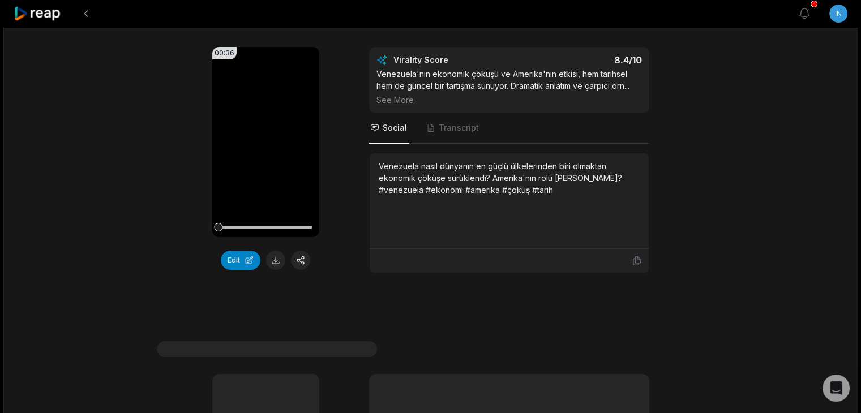
scroll to position [121, 0]
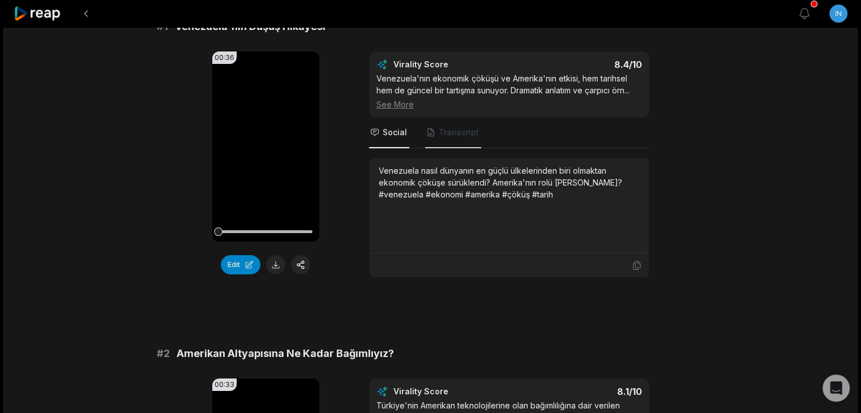
click at [451, 137] on span "Transcript" at bounding box center [459, 132] width 40 height 11
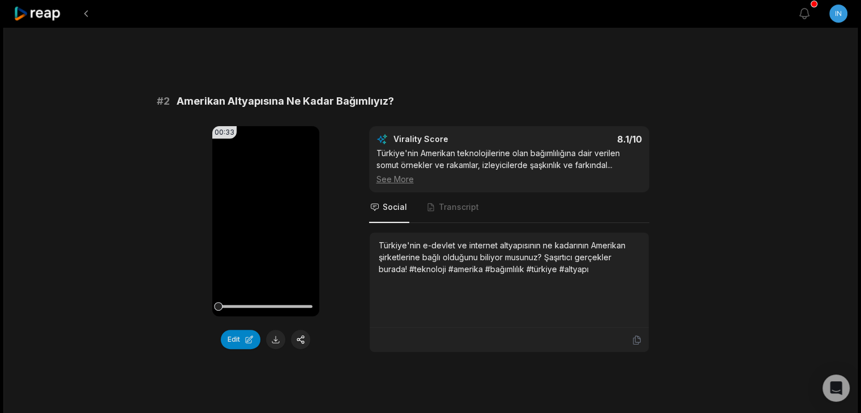
scroll to position [373, 0]
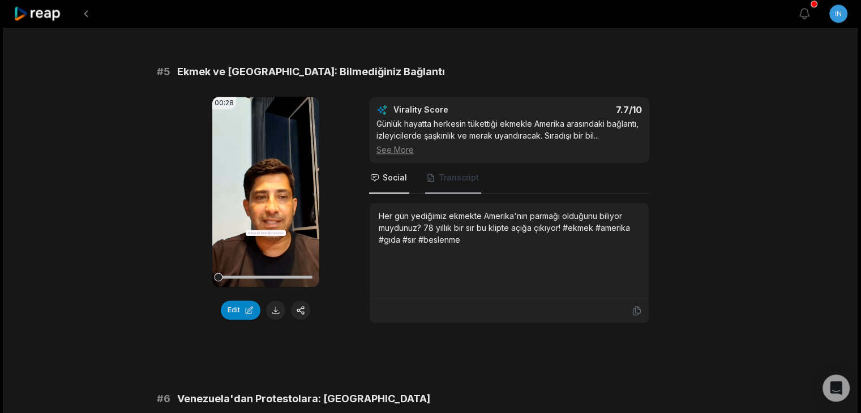
click at [448, 169] on span "Transcript" at bounding box center [453, 178] width 56 height 31
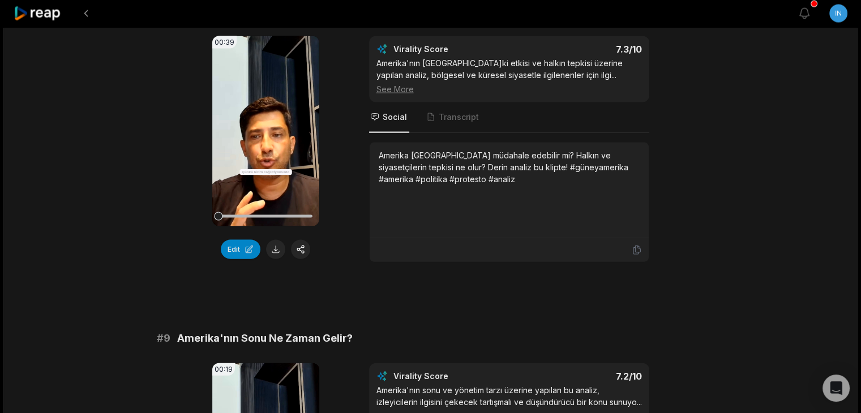
scroll to position [2540, 0]
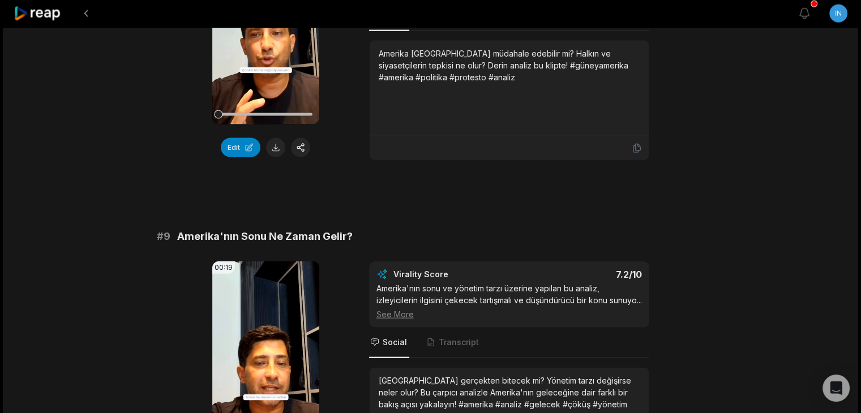
click at [444, 375] on div "[GEOGRAPHIC_DATA] gerçekten bitecek mi? Yönetim tarzı değişirse neler olur? Bu …" at bounding box center [509, 393] width 261 height 36
click at [443, 375] on div "[GEOGRAPHIC_DATA] gerçekten bitecek mi? Yönetim tarzı değişirse neler olur? Bu …" at bounding box center [509, 393] width 261 height 36
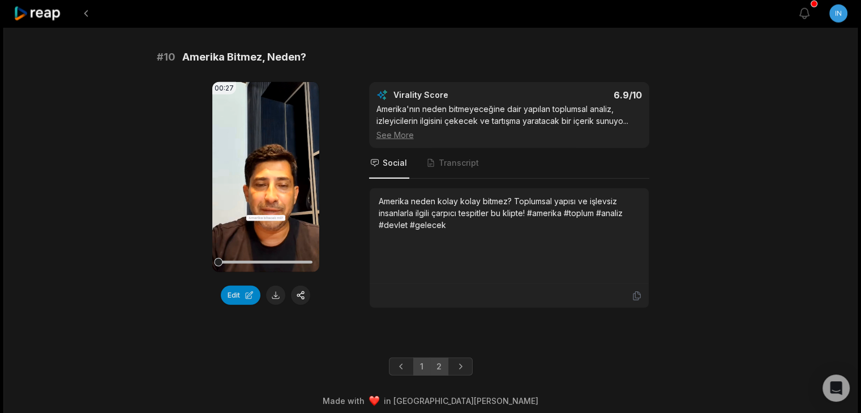
click at [439, 361] on link "2" at bounding box center [439, 367] width 19 height 18
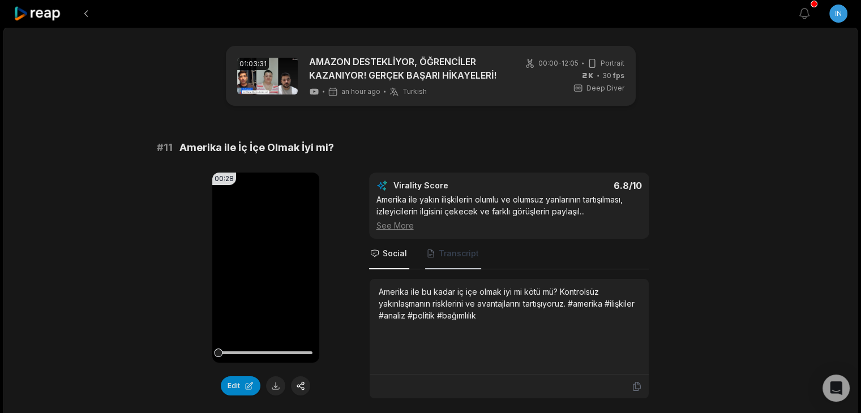
click at [466, 255] on span "Transcript" at bounding box center [459, 253] width 40 height 11
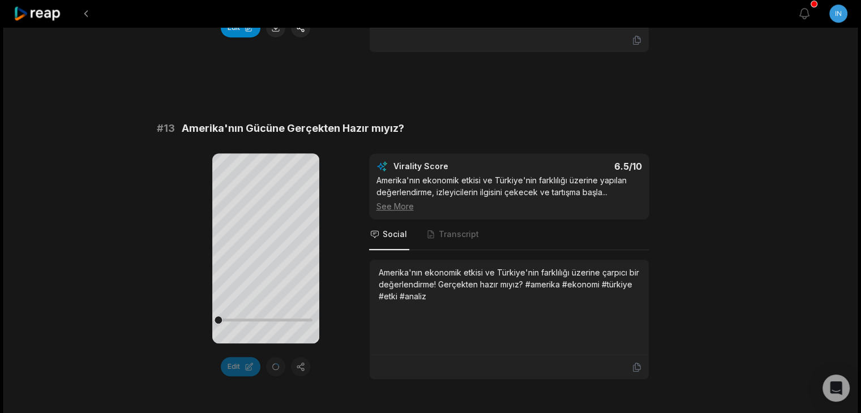
scroll to position [689, 0]
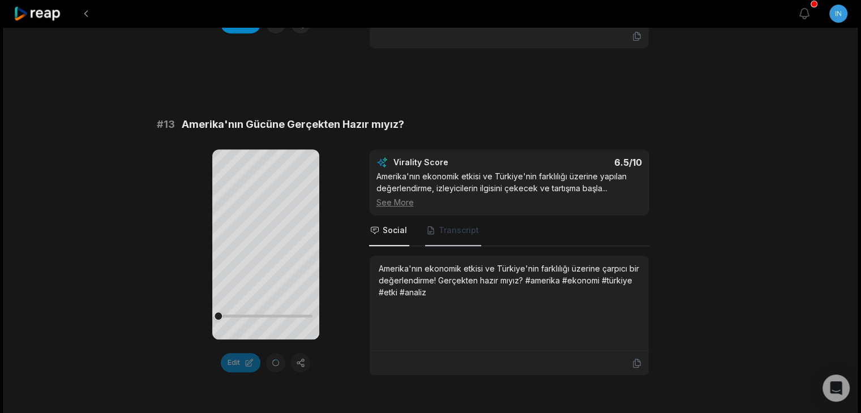
click at [454, 225] on span "Transcript" at bounding box center [459, 230] width 40 height 11
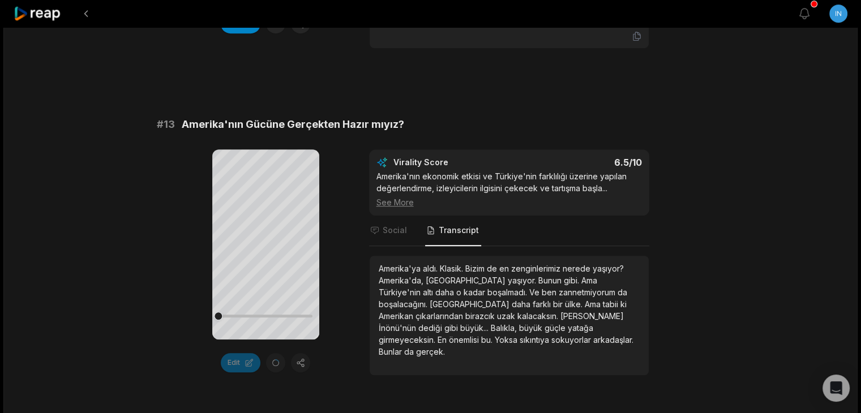
scroll to position [751, 0]
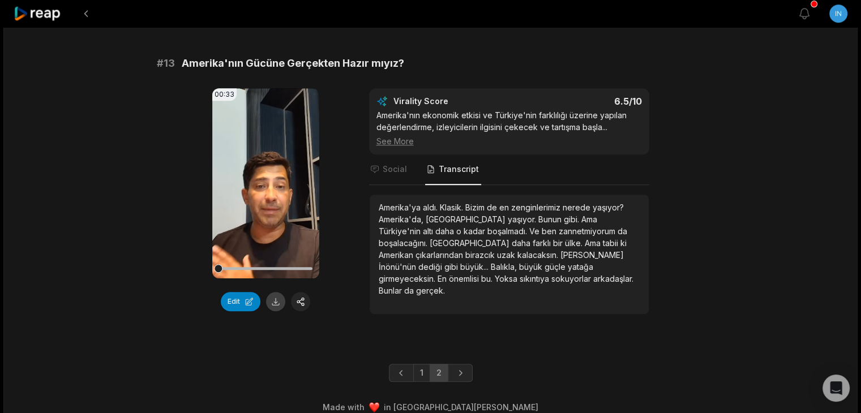
click at [273, 295] on button at bounding box center [275, 301] width 19 height 19
